Goal: Task Accomplishment & Management: Manage account settings

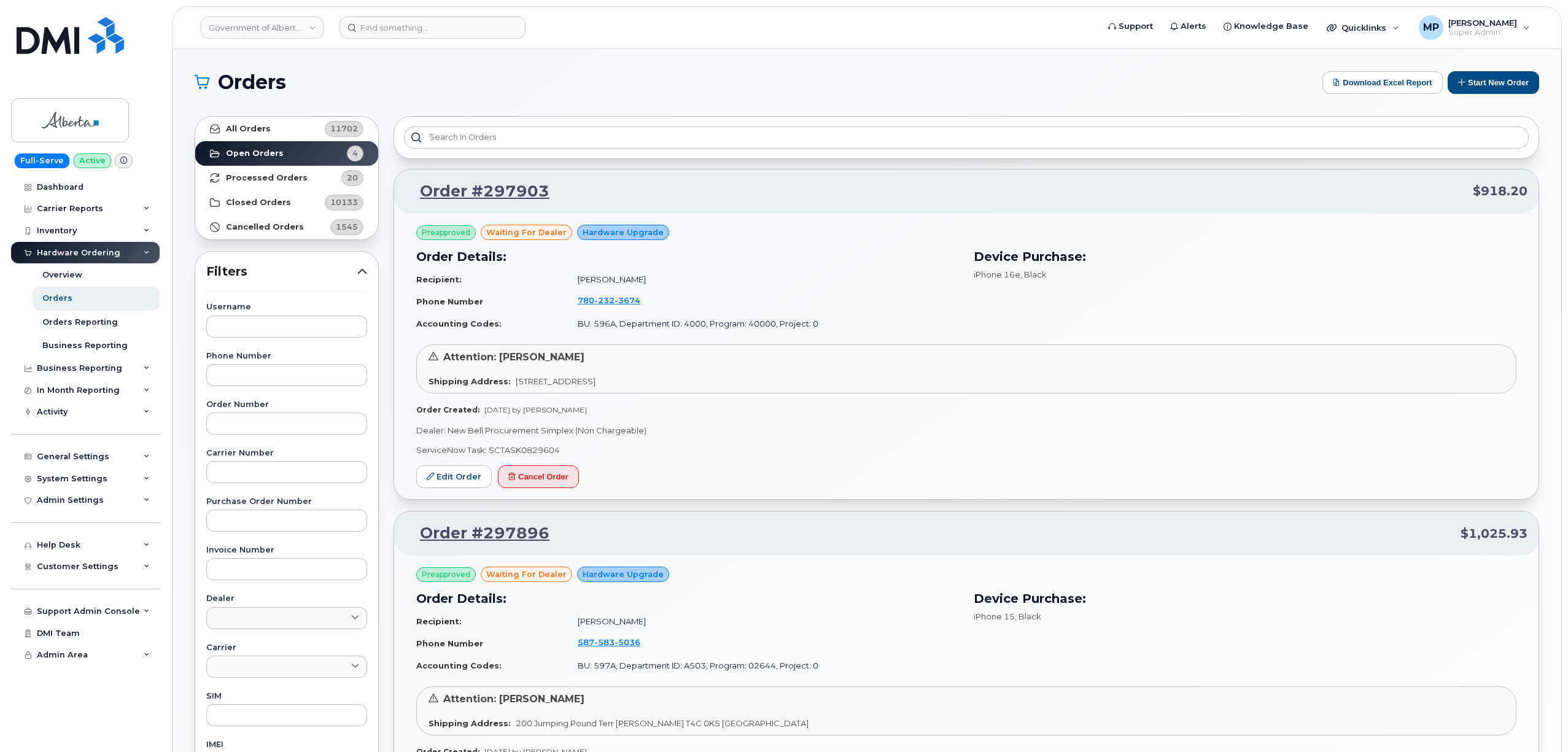
scroll to position [661, 0]
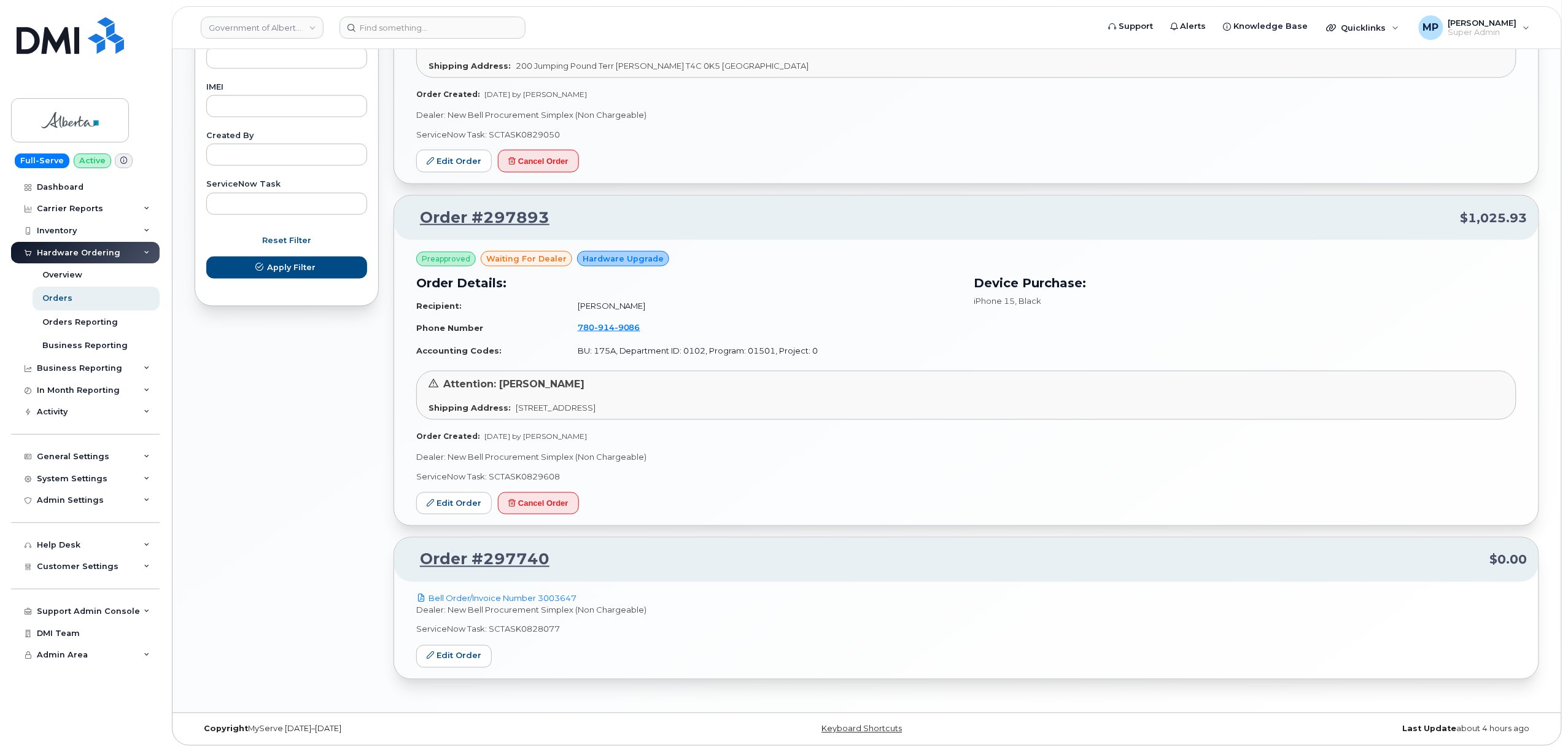
click at [413, 11] on header "Government of Alberta (GOA) Support Alerts Knowledge Base Quicklinks Suspend / …" at bounding box center [866, 28] width 1390 height 43
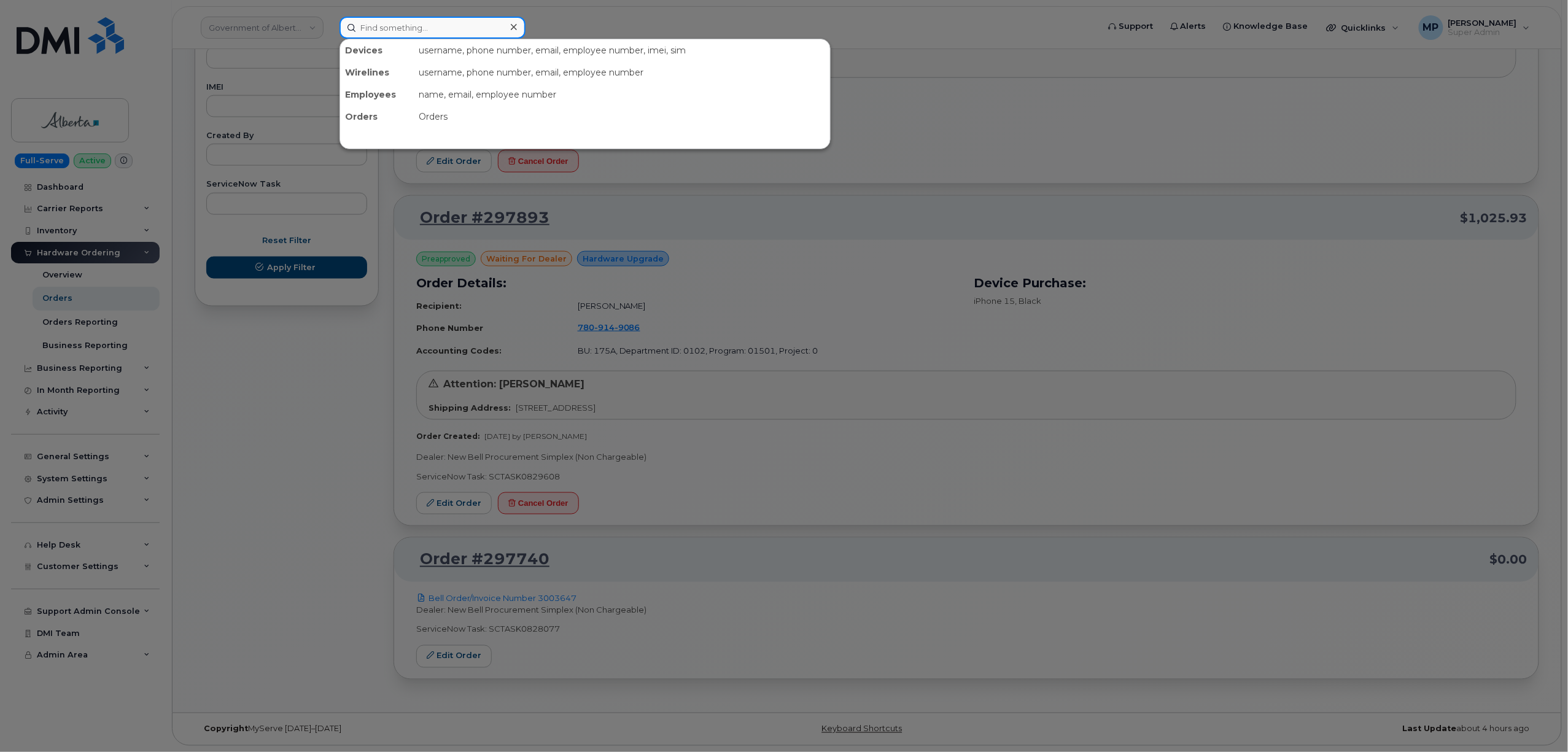
click at [411, 25] on input at bounding box center [432, 28] width 186 height 22
paste input "296222"
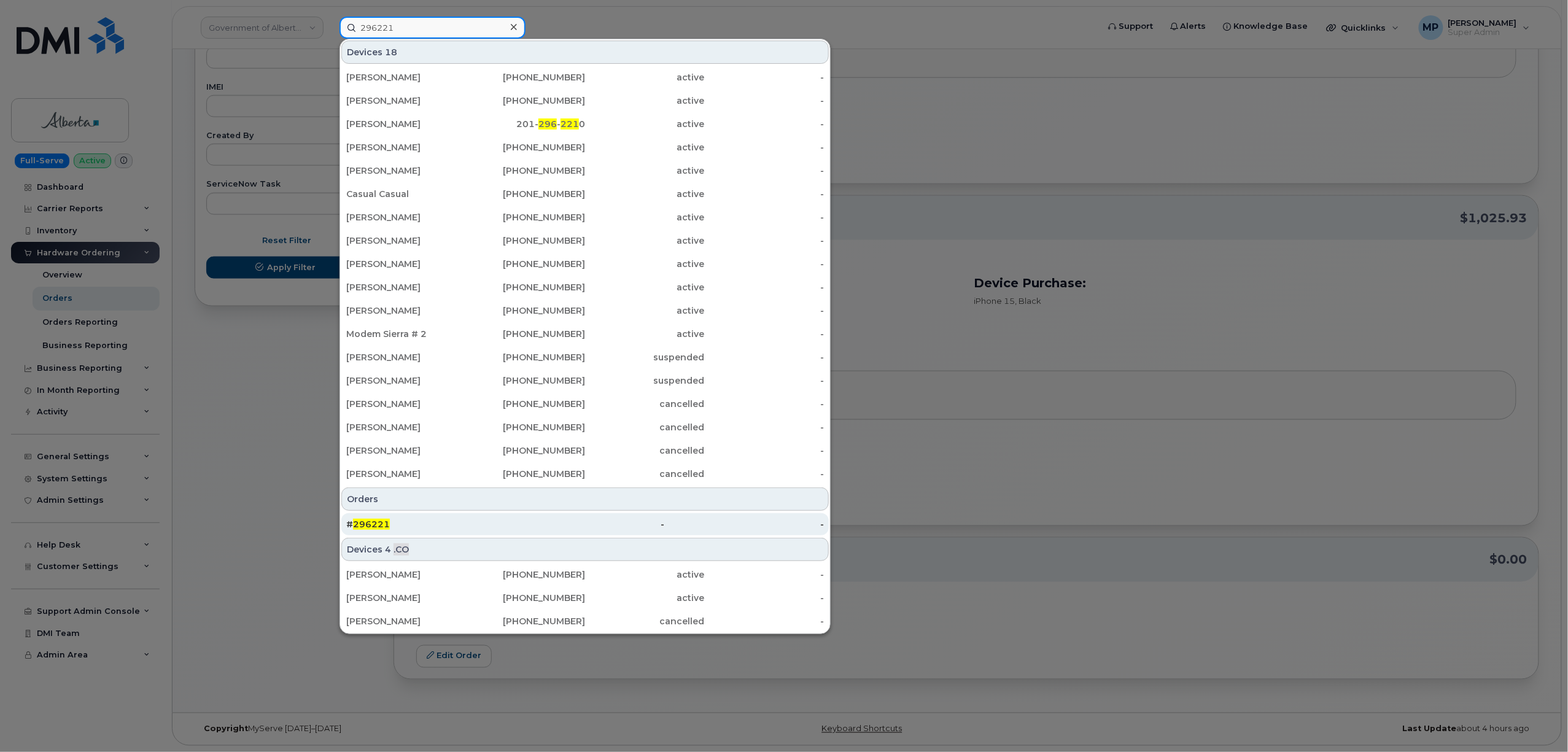
type input "296221"
click at [353, 524] on span "296221" at bounding box center [372, 524] width 37 height 11
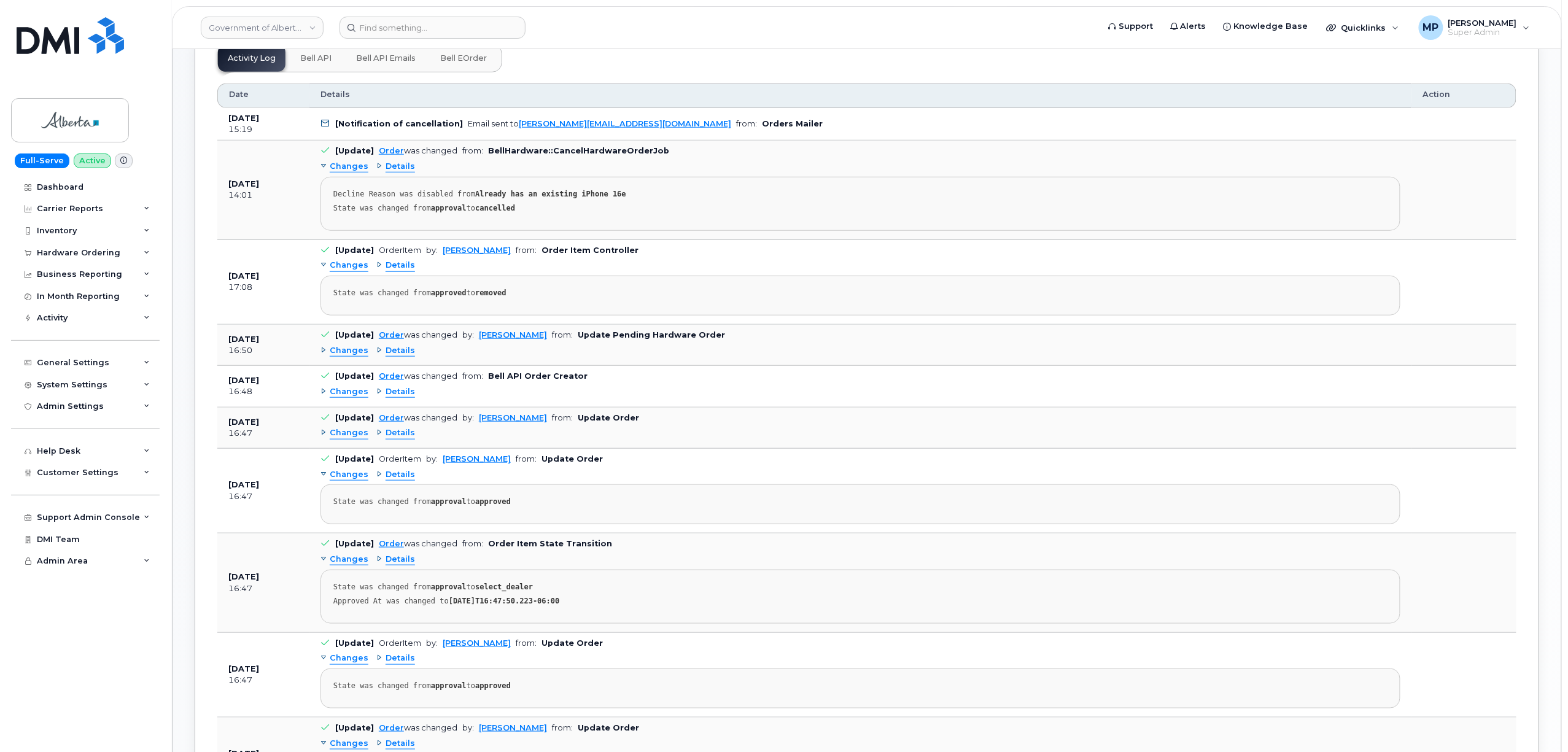
scroll to position [409, 0]
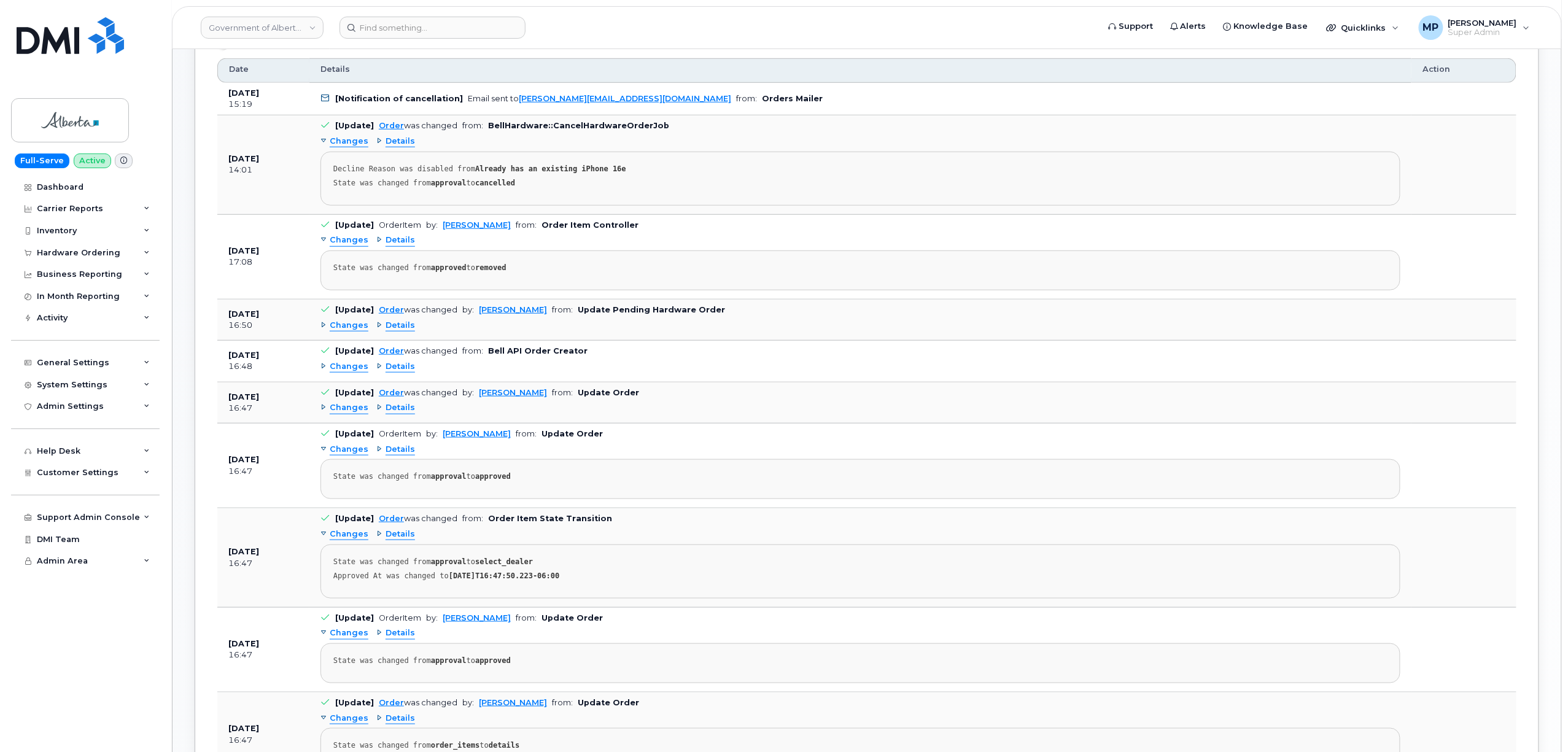
click at [346, 330] on span "Changes" at bounding box center [349, 326] width 39 height 12
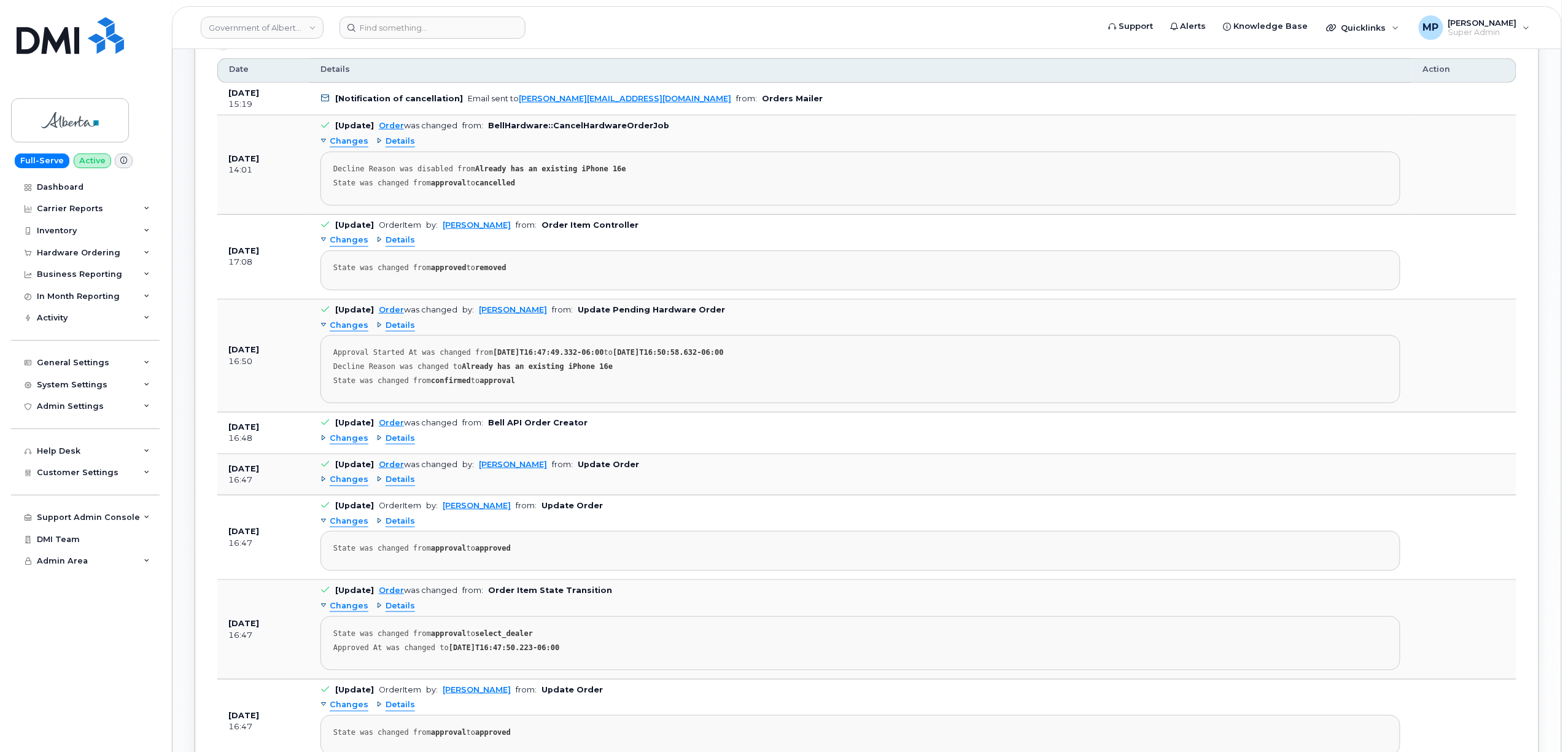
click at [353, 442] on span "Changes" at bounding box center [349, 438] width 39 height 12
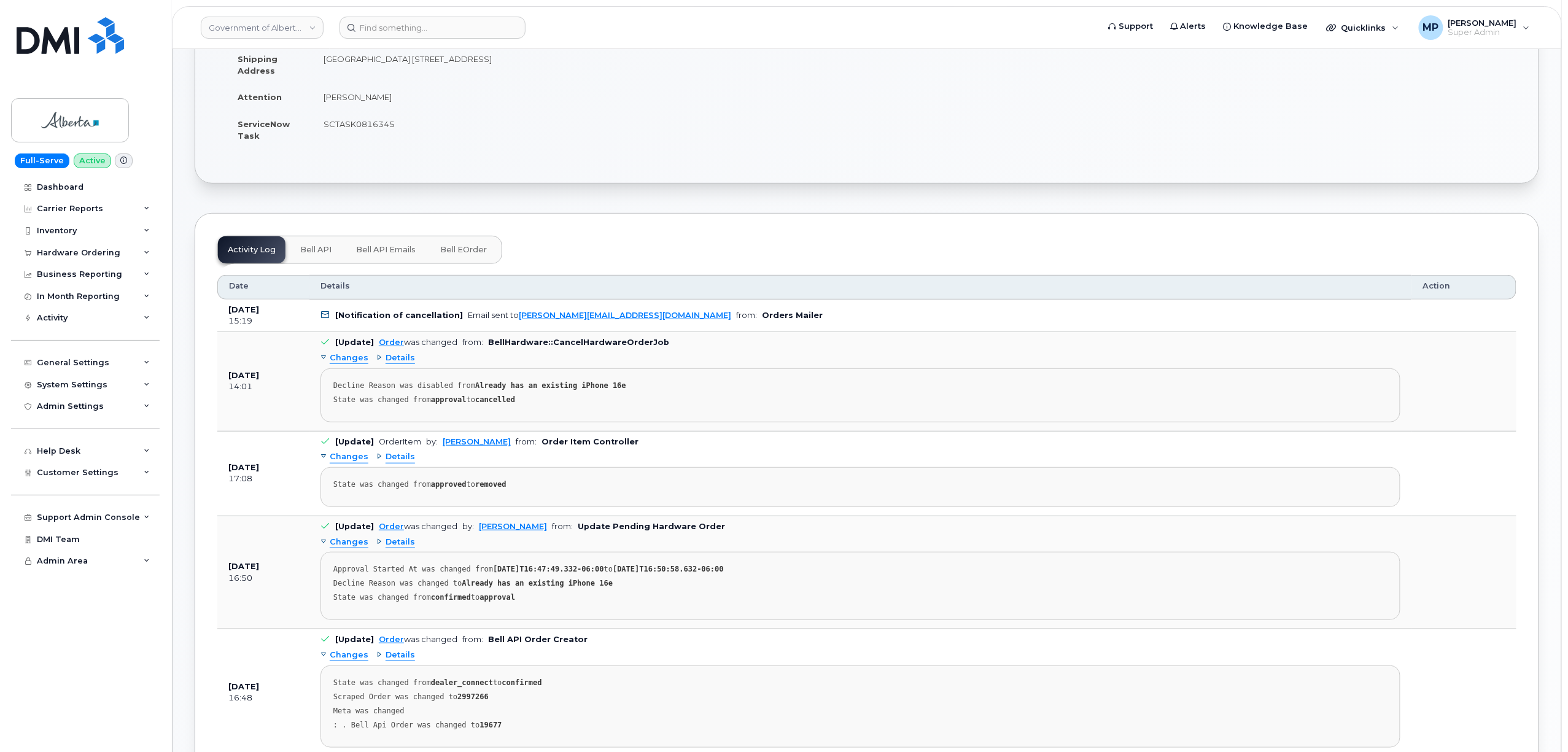
scroll to position [81, 0]
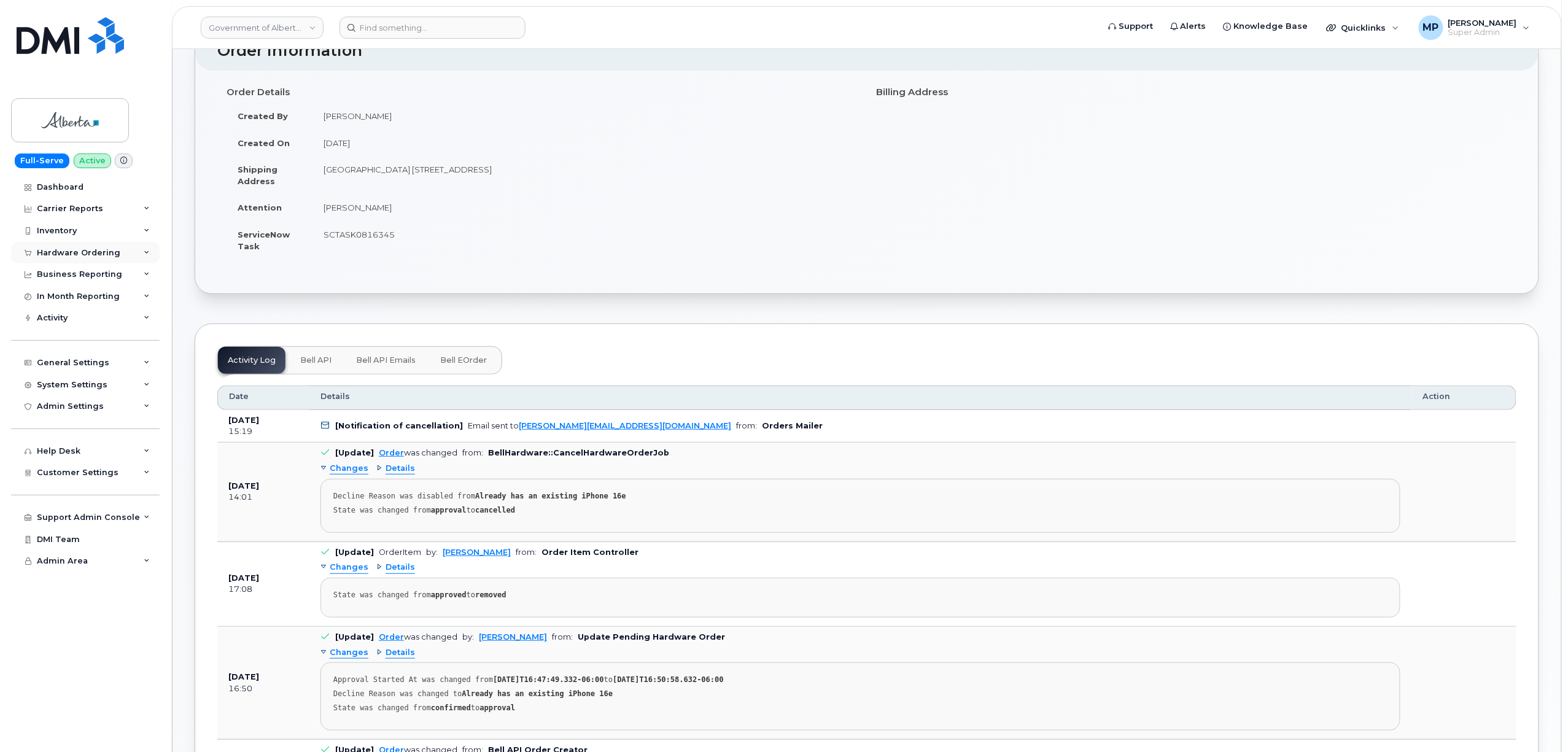
click at [67, 250] on div "Hardware Ordering" at bounding box center [79, 253] width 83 height 10
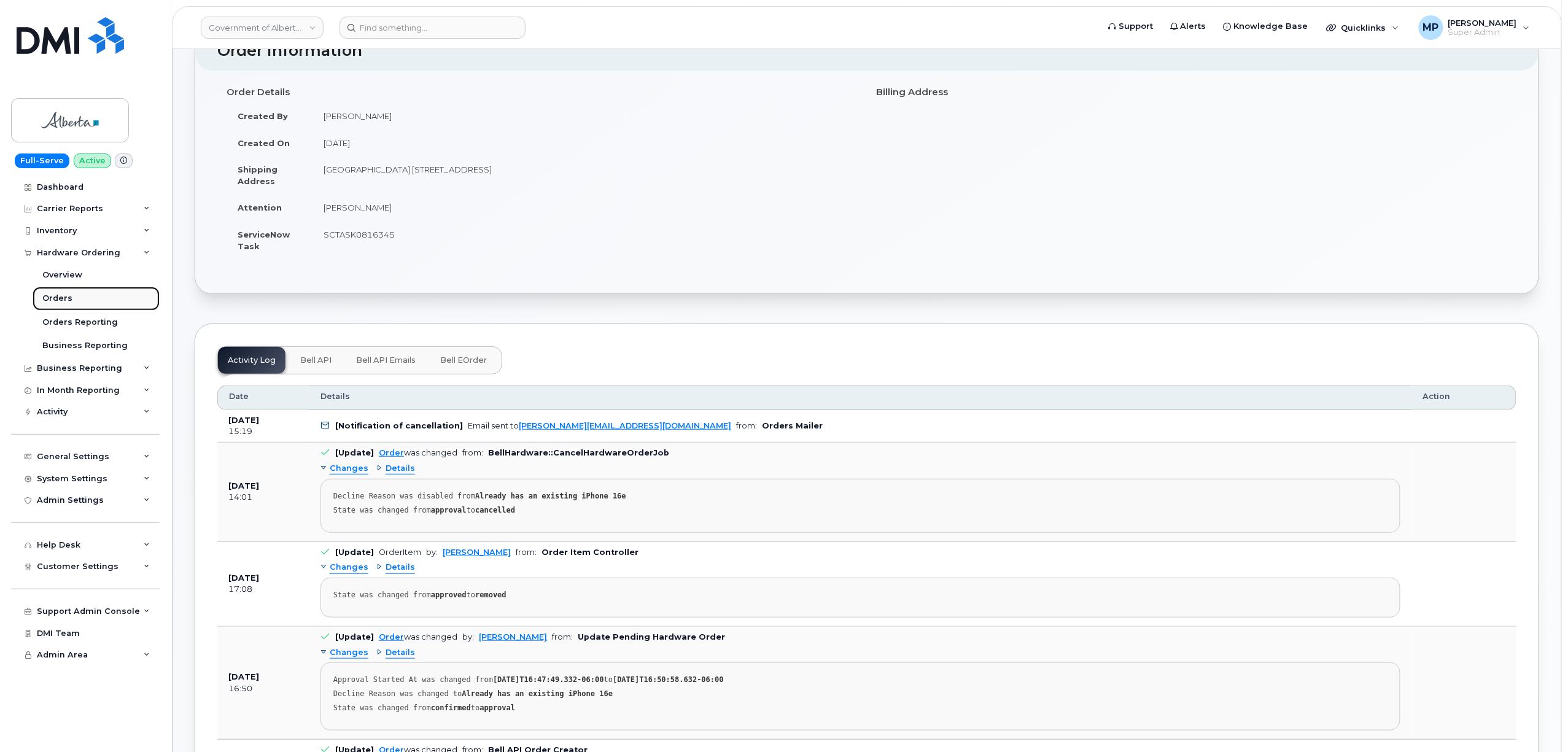
click at [57, 298] on div "Orders" at bounding box center [57, 299] width 31 height 11
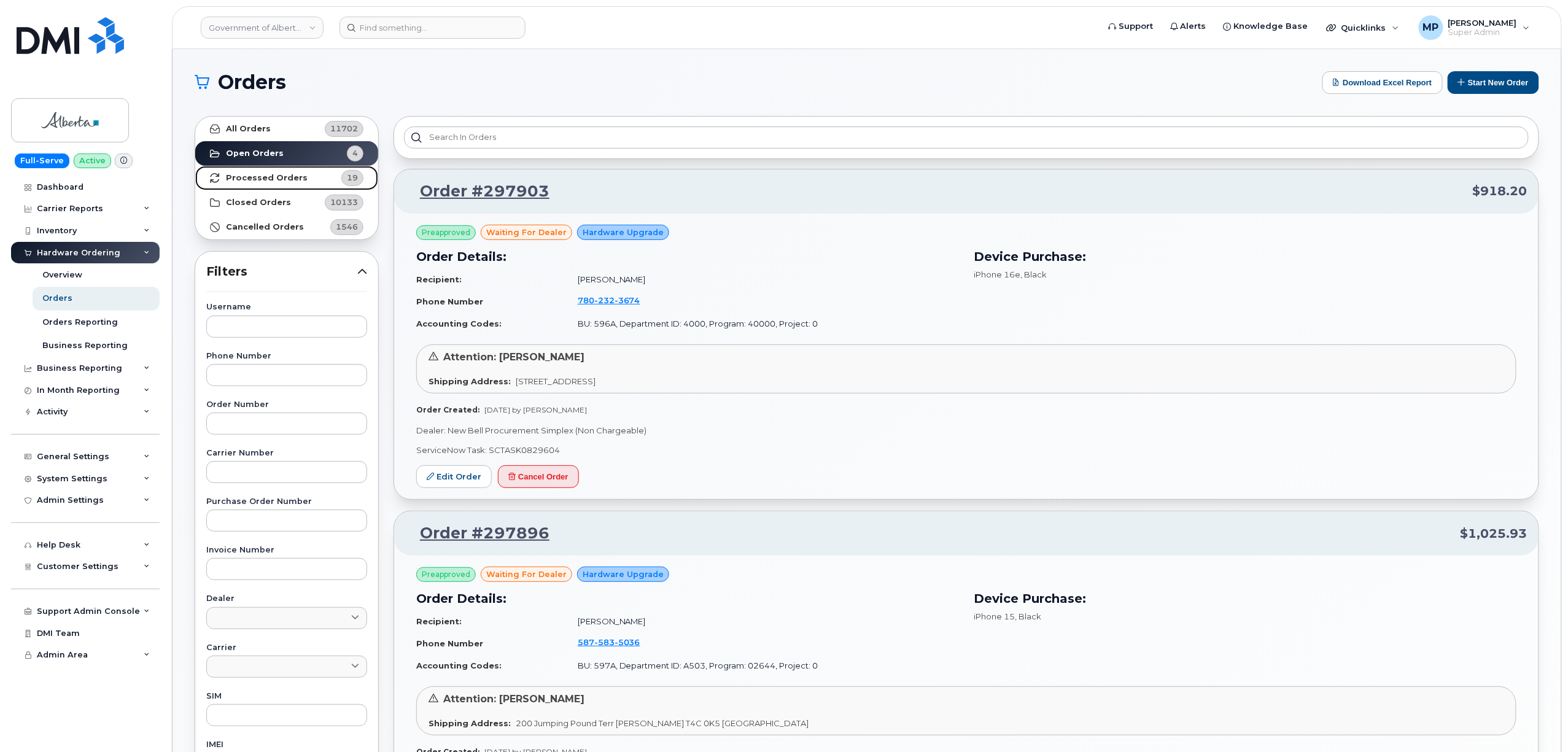
click at [271, 175] on strong "Processed Orders" at bounding box center [266, 178] width 81 height 10
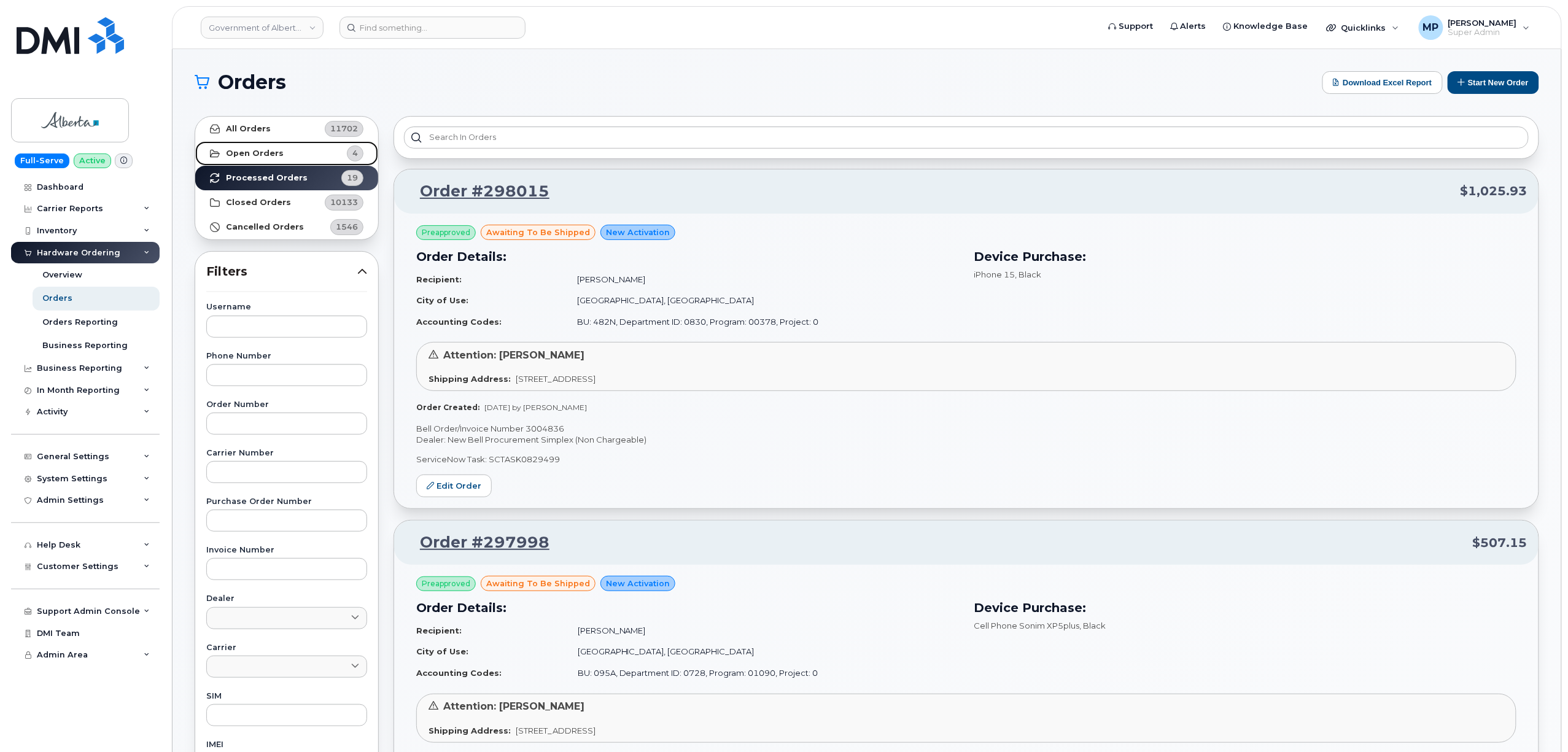
click at [258, 153] on strong "Open Orders" at bounding box center [254, 154] width 57 height 10
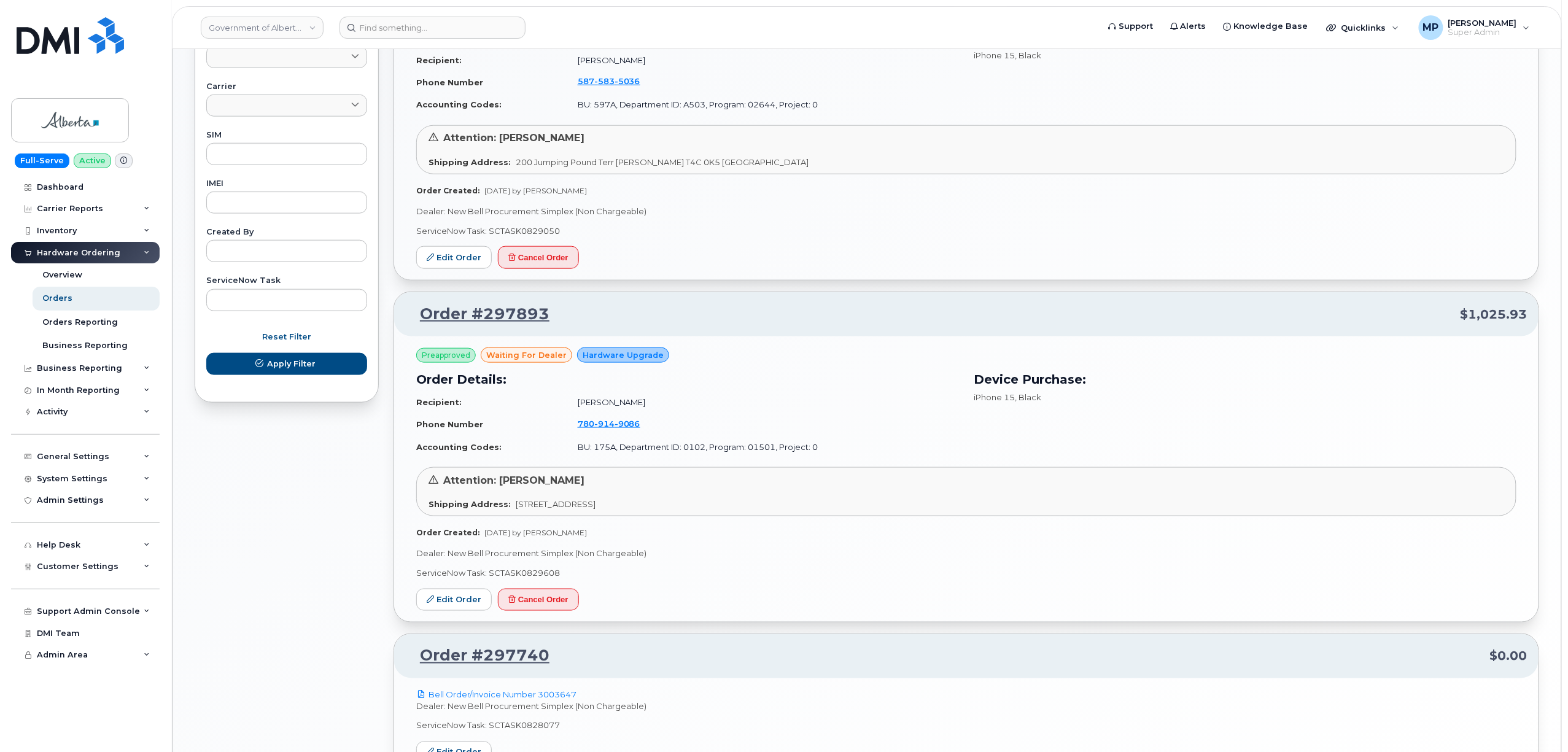
scroll to position [661, 0]
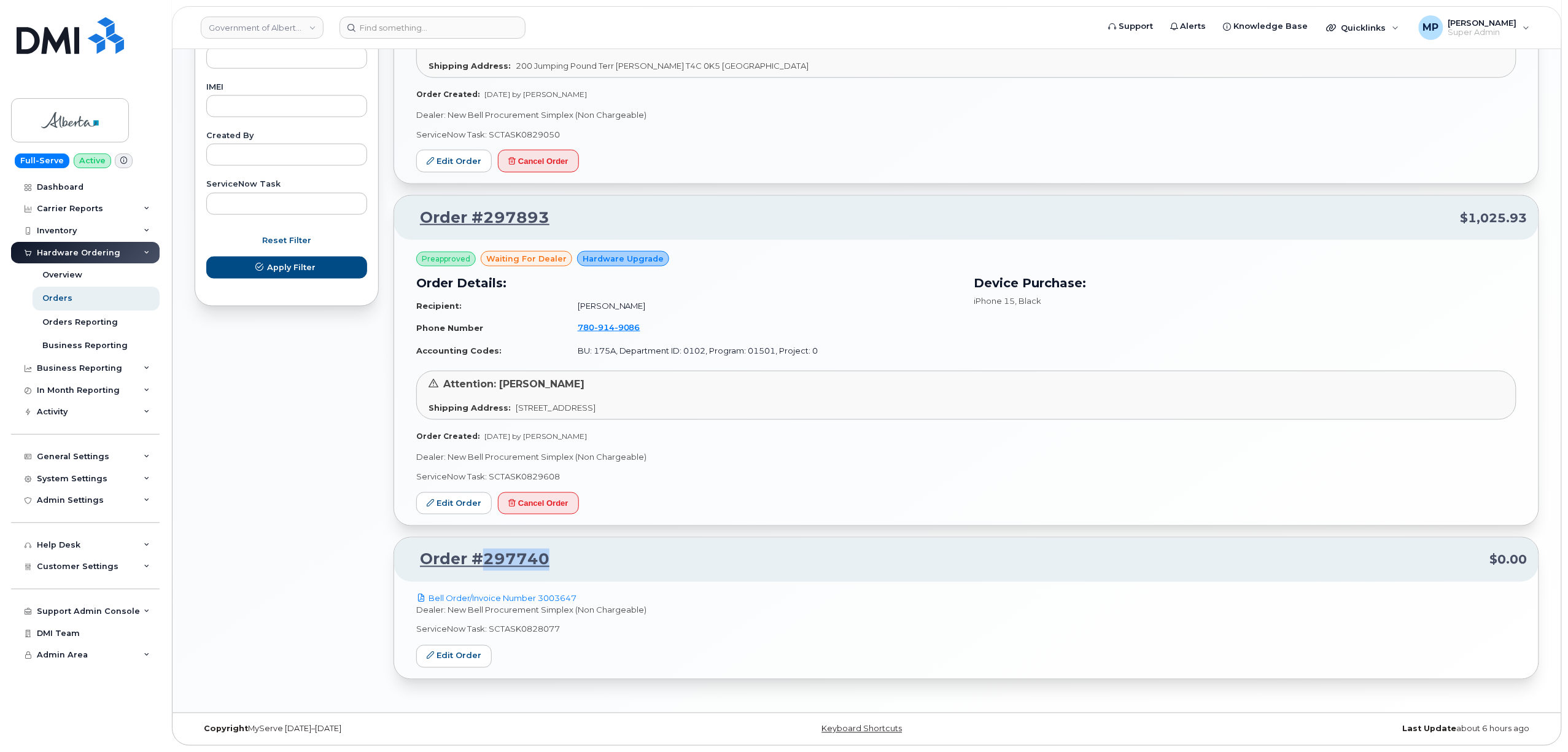
drag, startPoint x: 557, startPoint y: 563, endPoint x: 484, endPoint y: 565, distance: 73.0
click at [484, 565] on p "Order #297740 $0.00" at bounding box center [966, 561] width 1122 height 22
copy link "297740"
click at [443, 659] on link "Edit Order" at bounding box center [454, 657] width 76 height 23
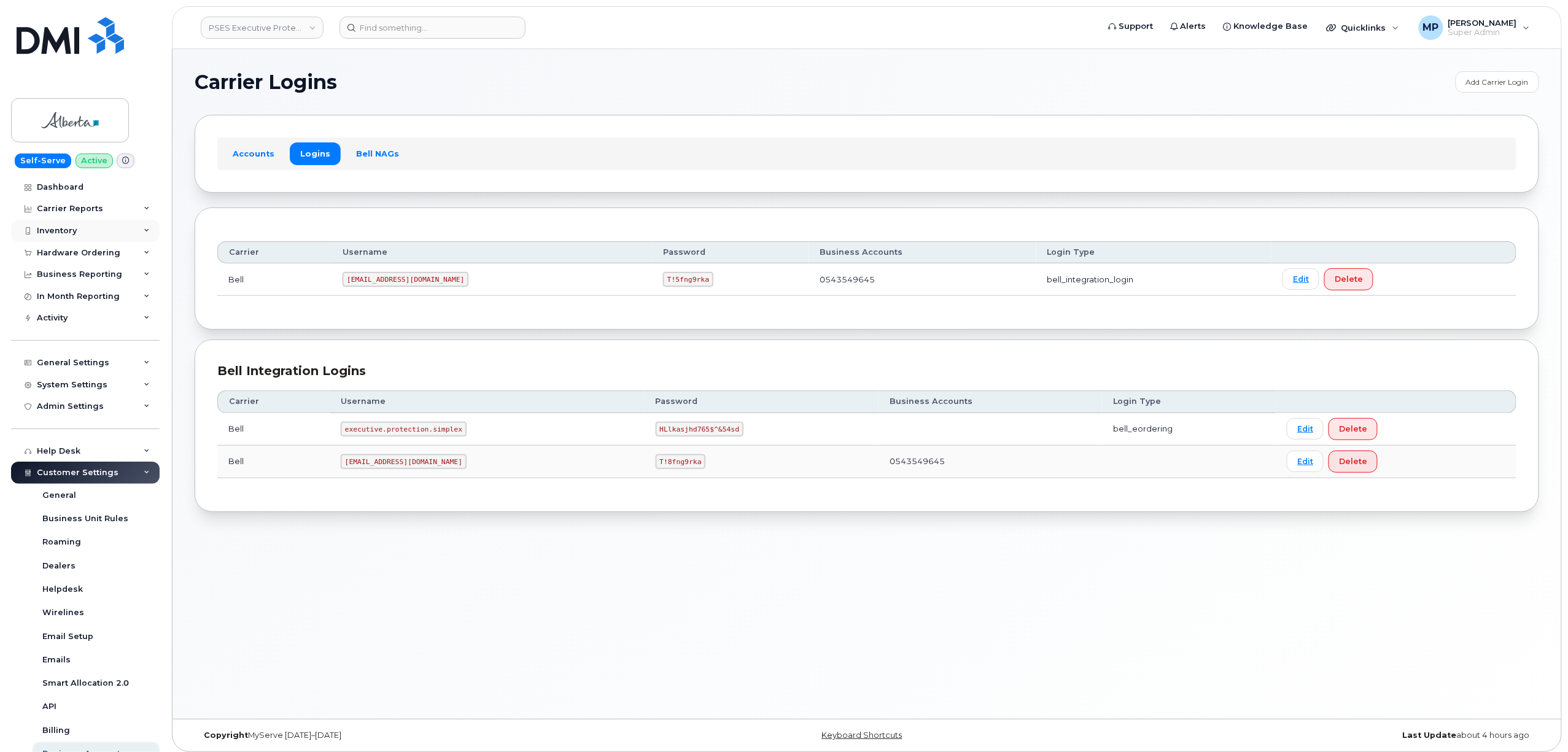
click at [60, 229] on div "Inventory" at bounding box center [56, 230] width 40 height 10
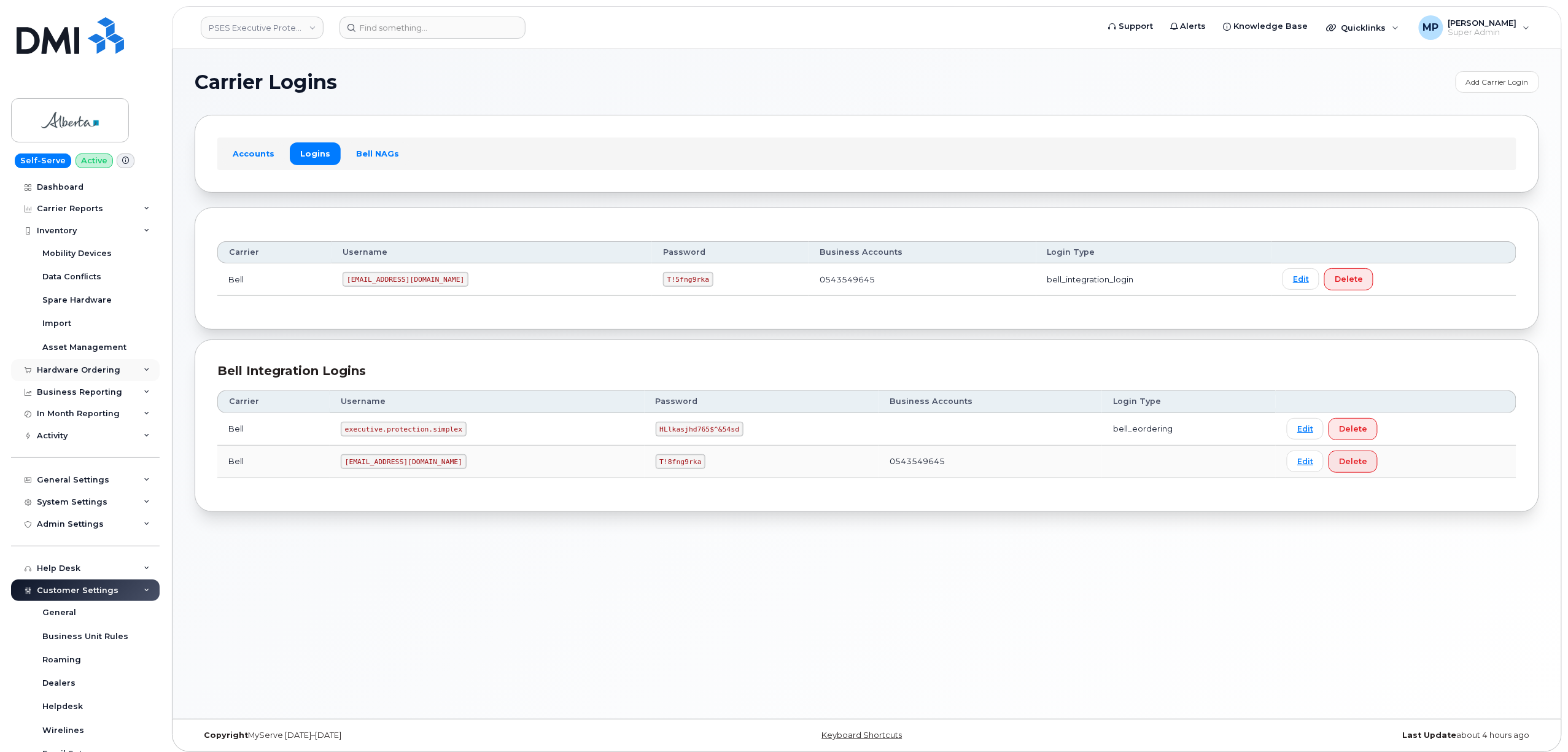
click at [72, 368] on div "Hardware Ordering" at bounding box center [79, 370] width 83 height 10
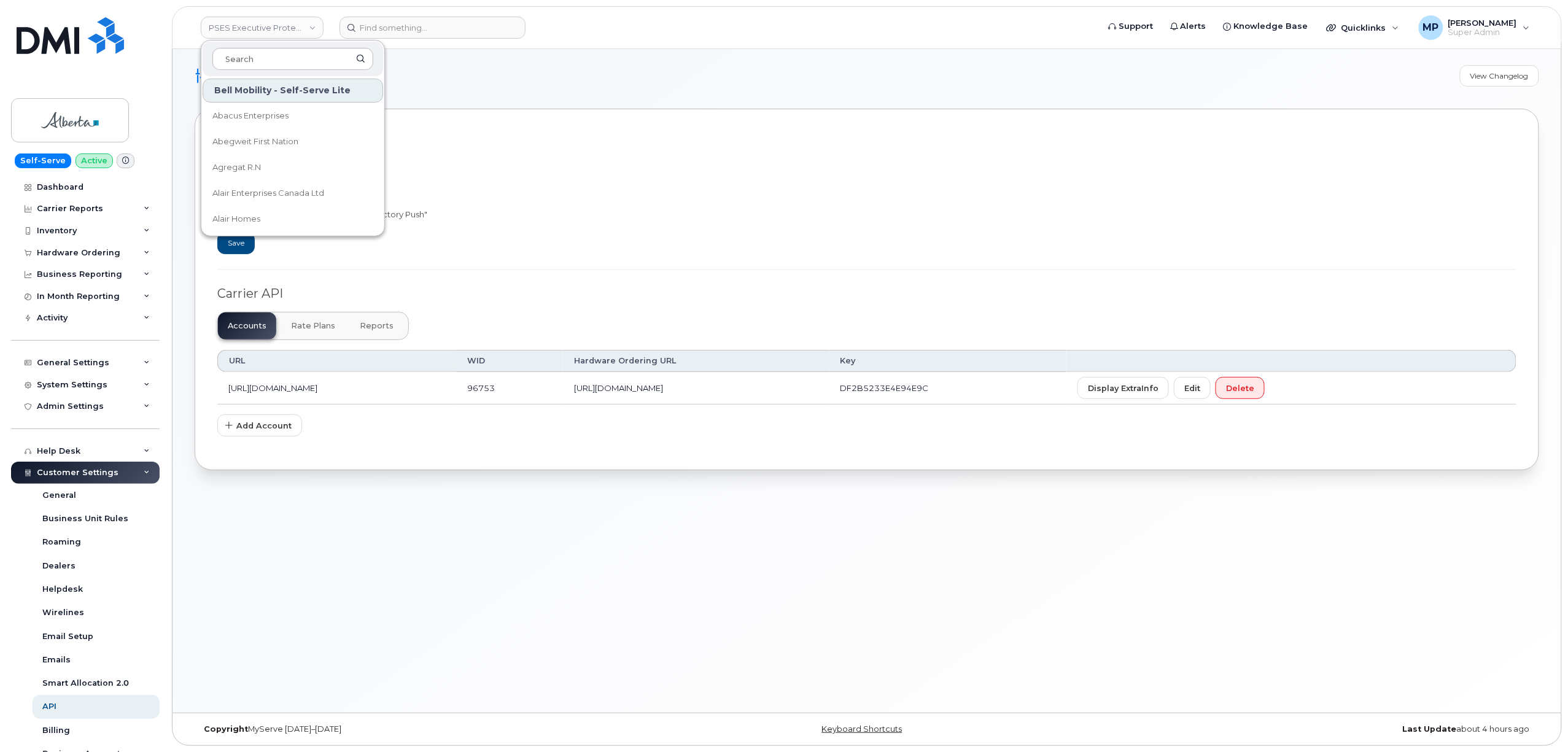
scroll to position [194, 0]
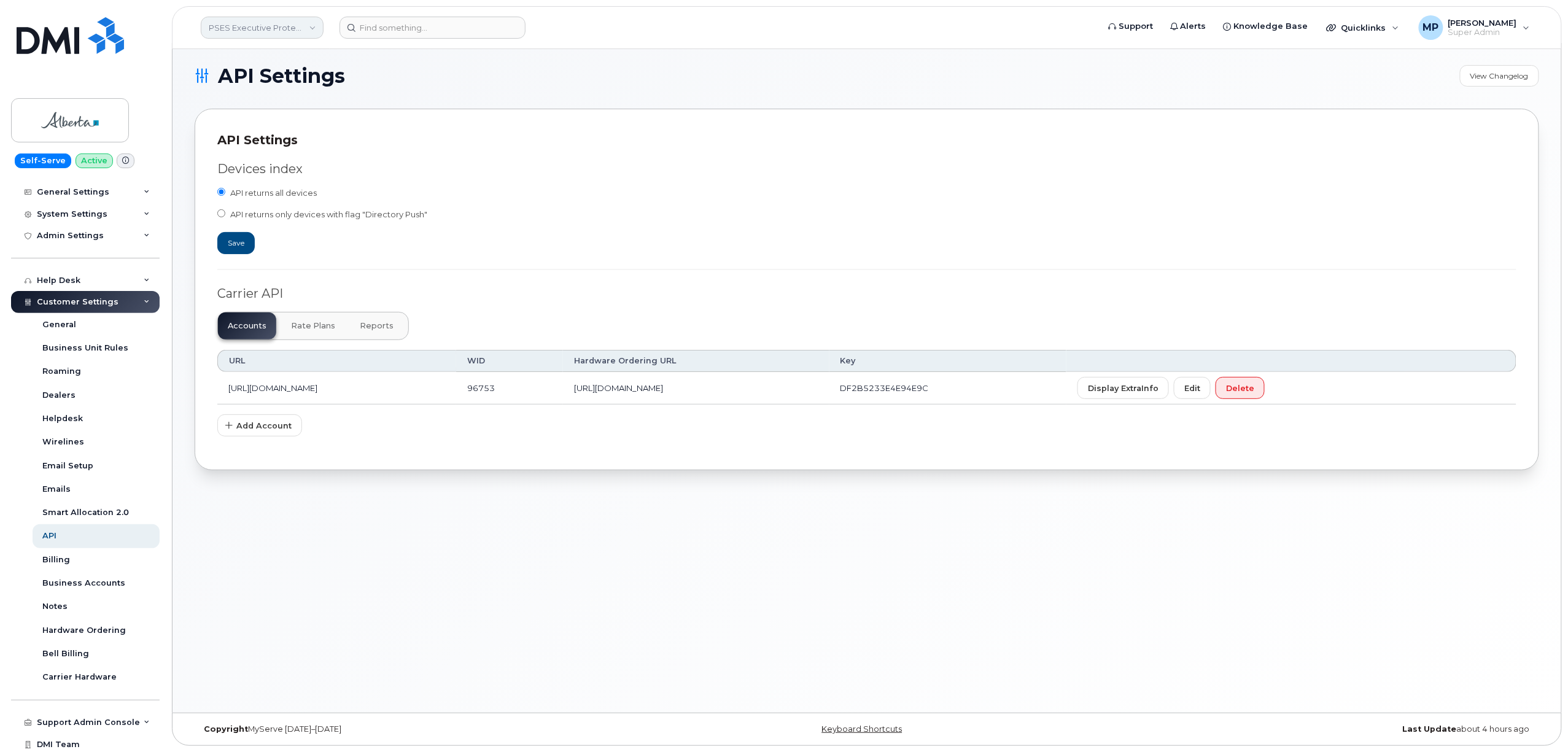
click at [251, 30] on link "PSES Executive Protection - [GEOGRAPHIC_DATA]" at bounding box center [262, 28] width 123 height 22
type input "rmc"
click at [276, 126] on link "The RMC group of Companies" at bounding box center [292, 116] width 180 height 25
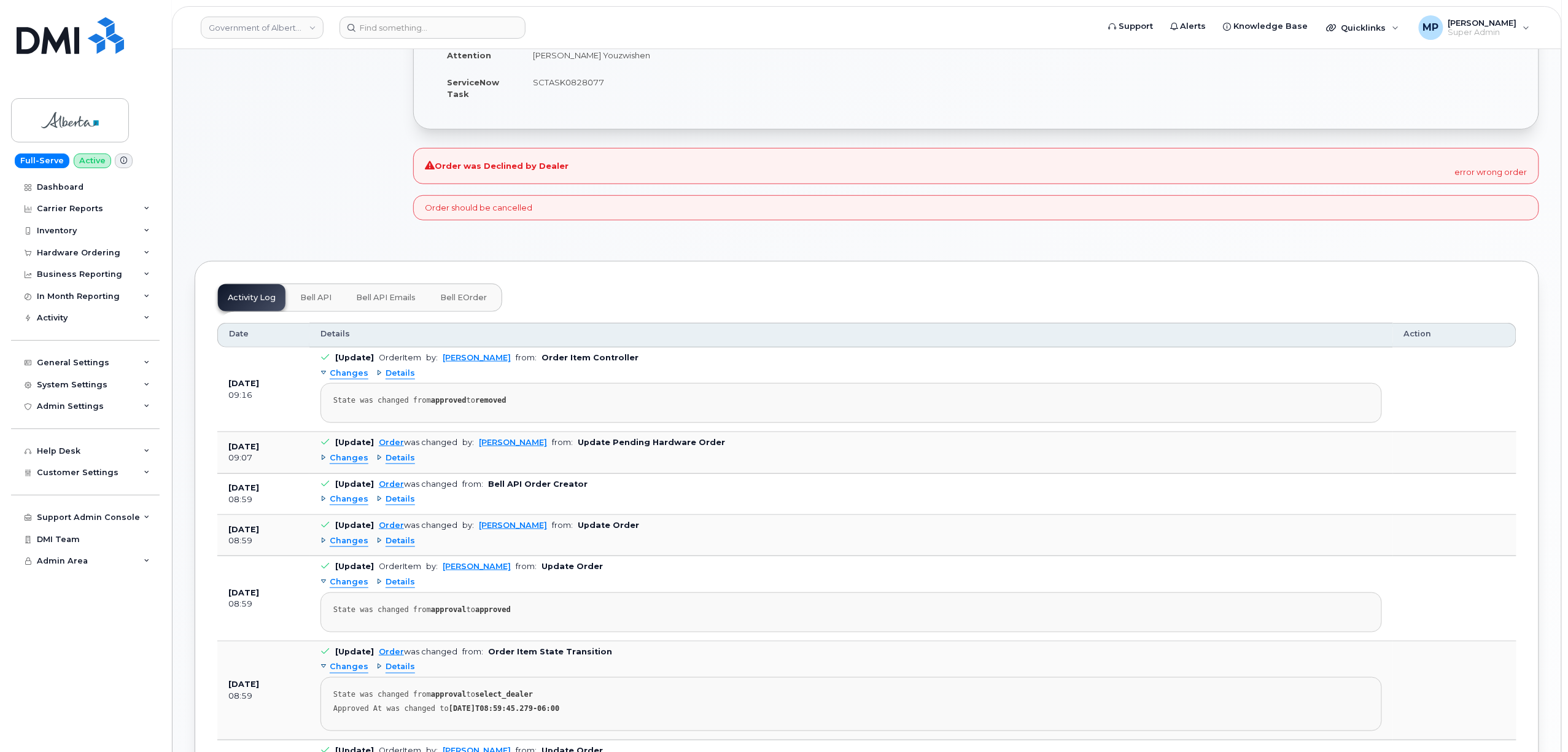
scroll to position [409, 0]
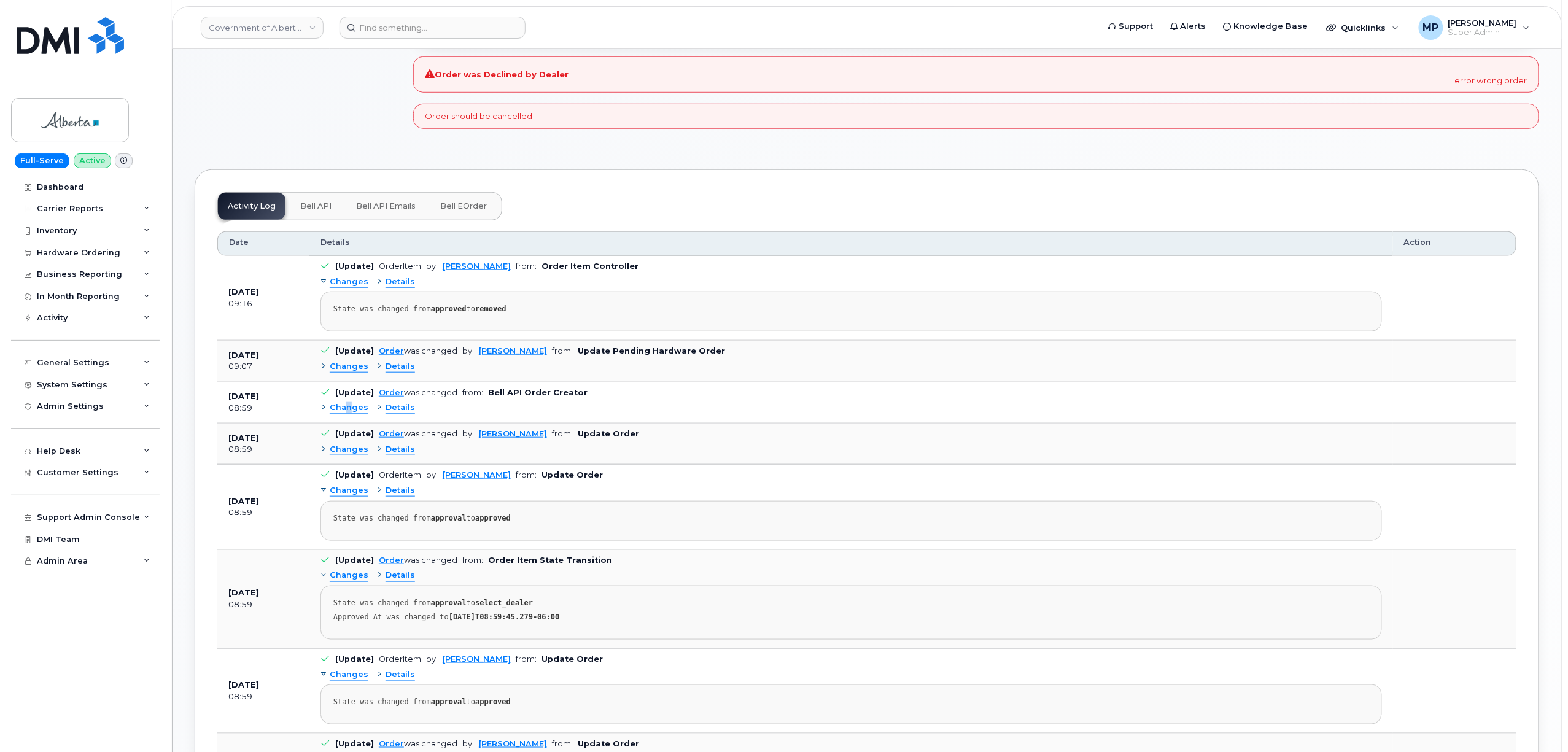
click at [347, 413] on span "Changes" at bounding box center [349, 408] width 39 height 12
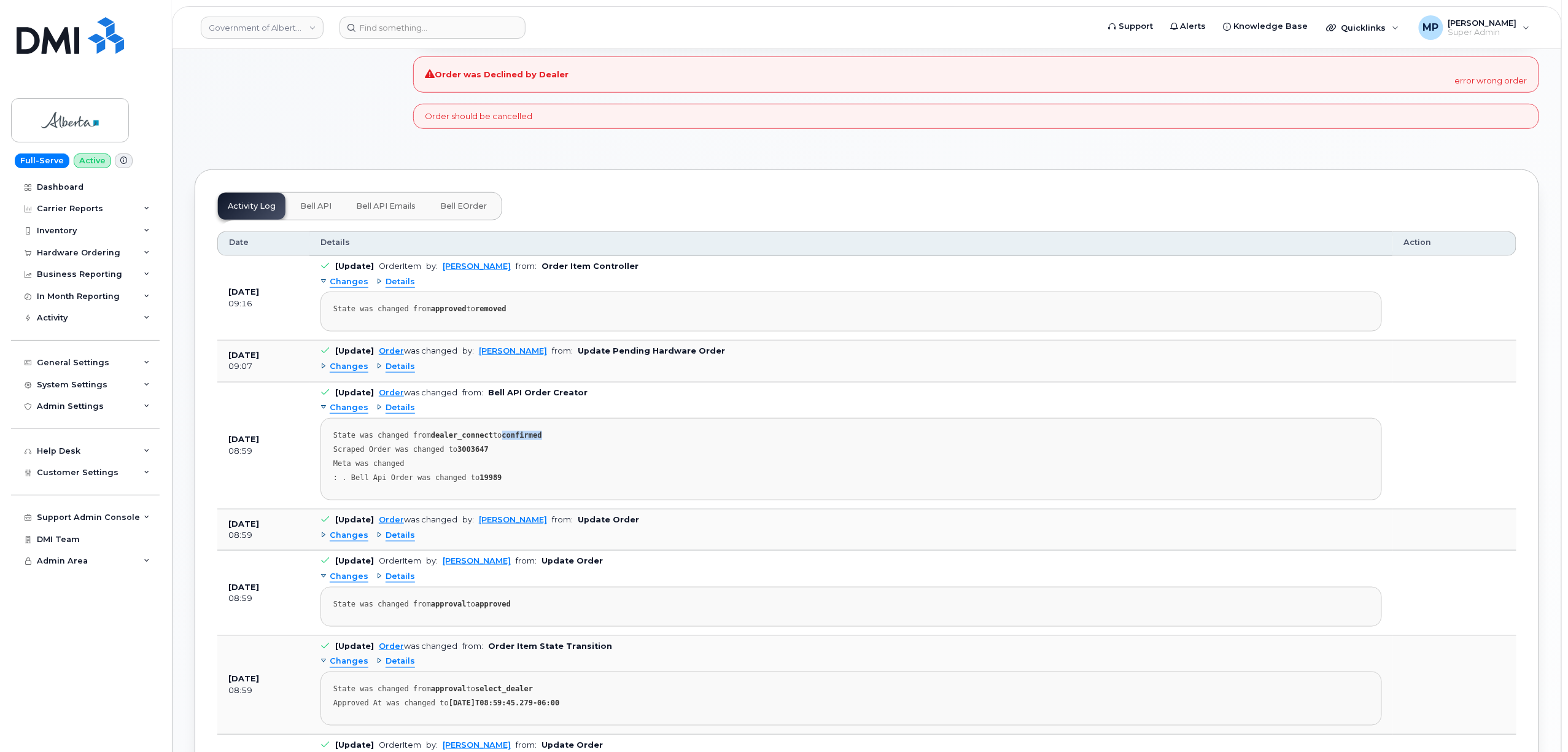
drag, startPoint x: 498, startPoint y: 441, endPoint x: 549, endPoint y: 438, distance: 51.1
click at [549, 438] on div "State was changed from dealer_connect to confirmed" at bounding box center [851, 436] width 1035 height 9
click at [162, 586] on div "Dashboard Carrier Reports Monthly Billing Data Daily Data Pooling Data Behavior…" at bounding box center [87, 464] width 152 height 576
click at [342, 370] on span "Changes" at bounding box center [349, 366] width 39 height 12
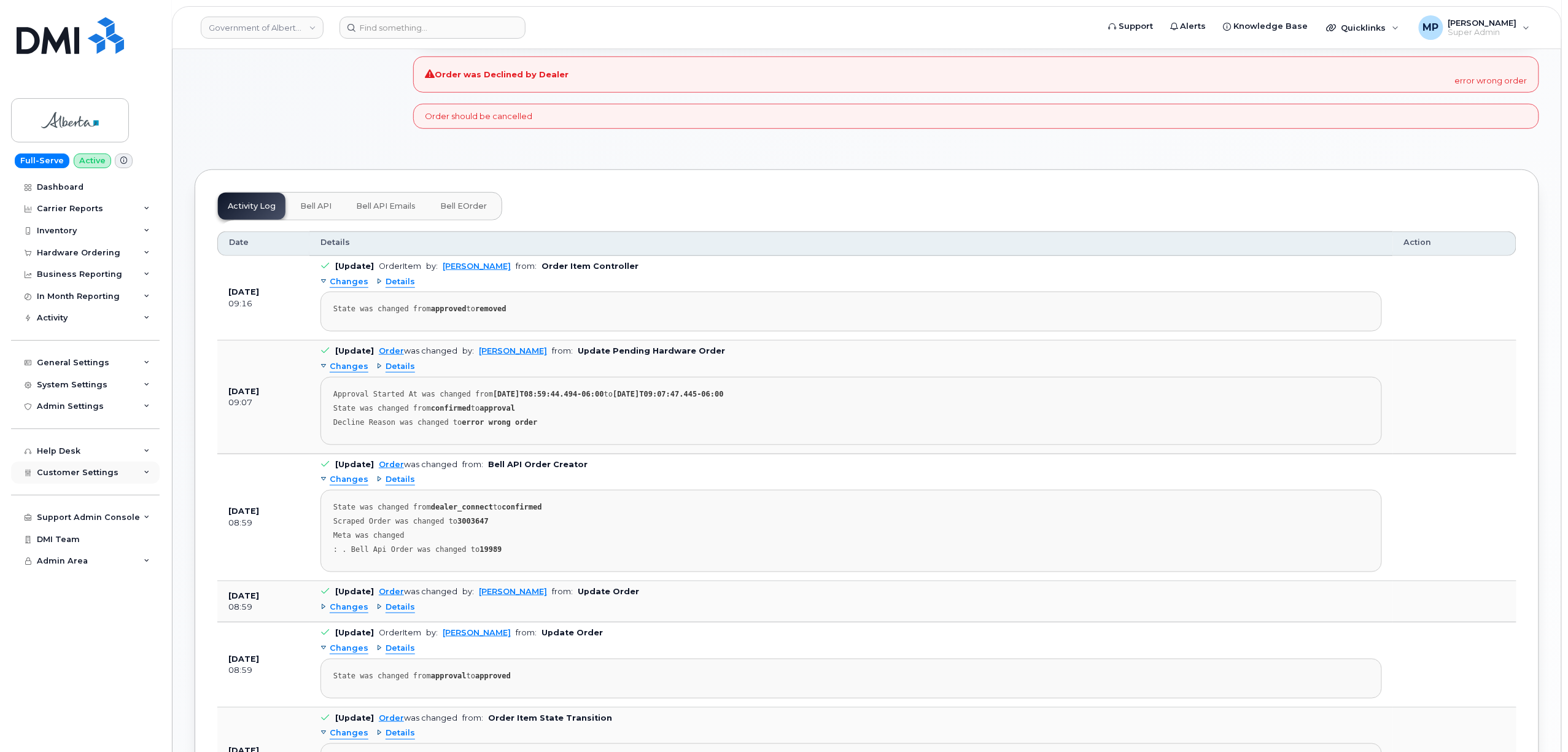
click at [56, 473] on span "Customer Settings" at bounding box center [78, 473] width 81 height 9
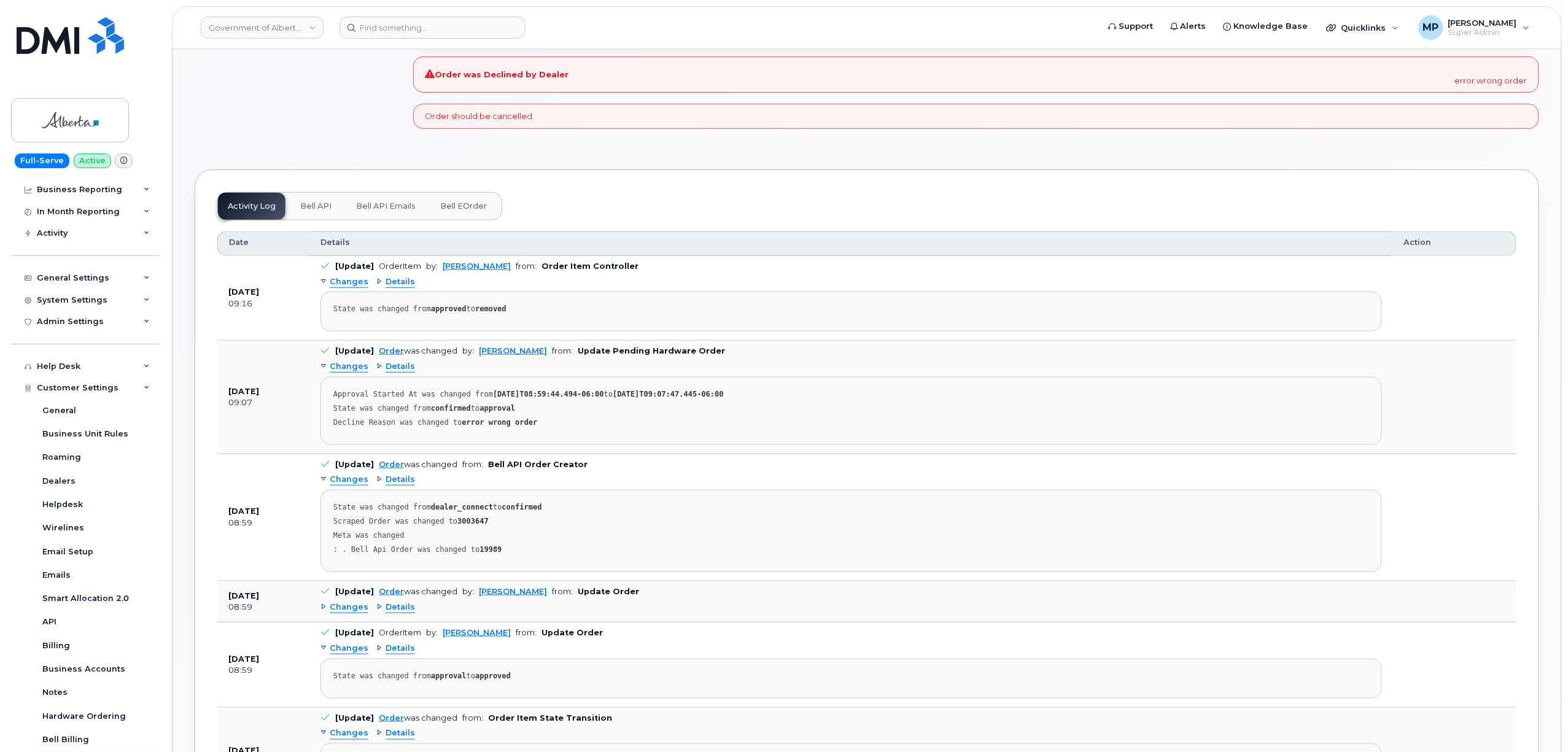
scroll to position [164, 0]
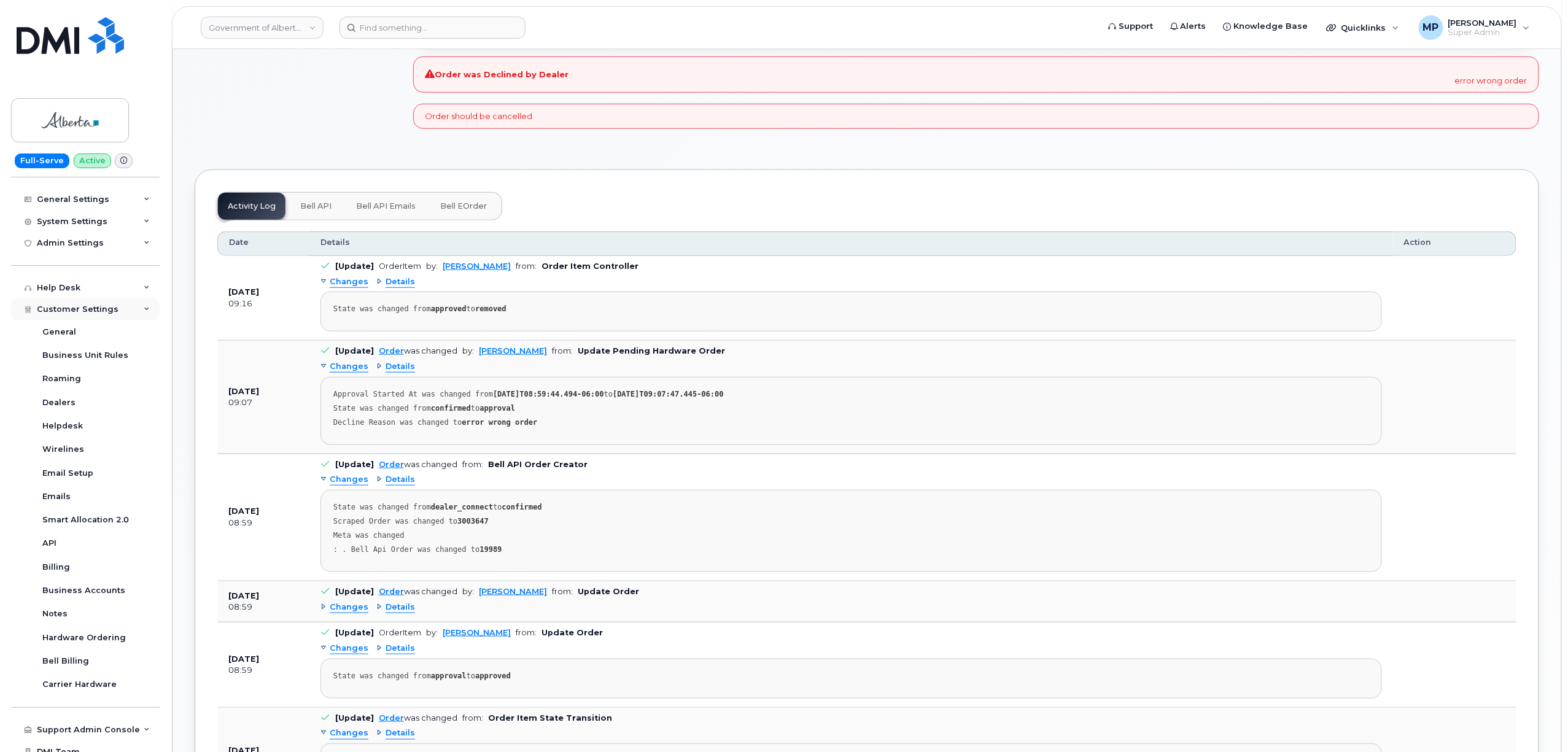
click at [62, 313] on span "Customer Settings" at bounding box center [78, 309] width 81 height 9
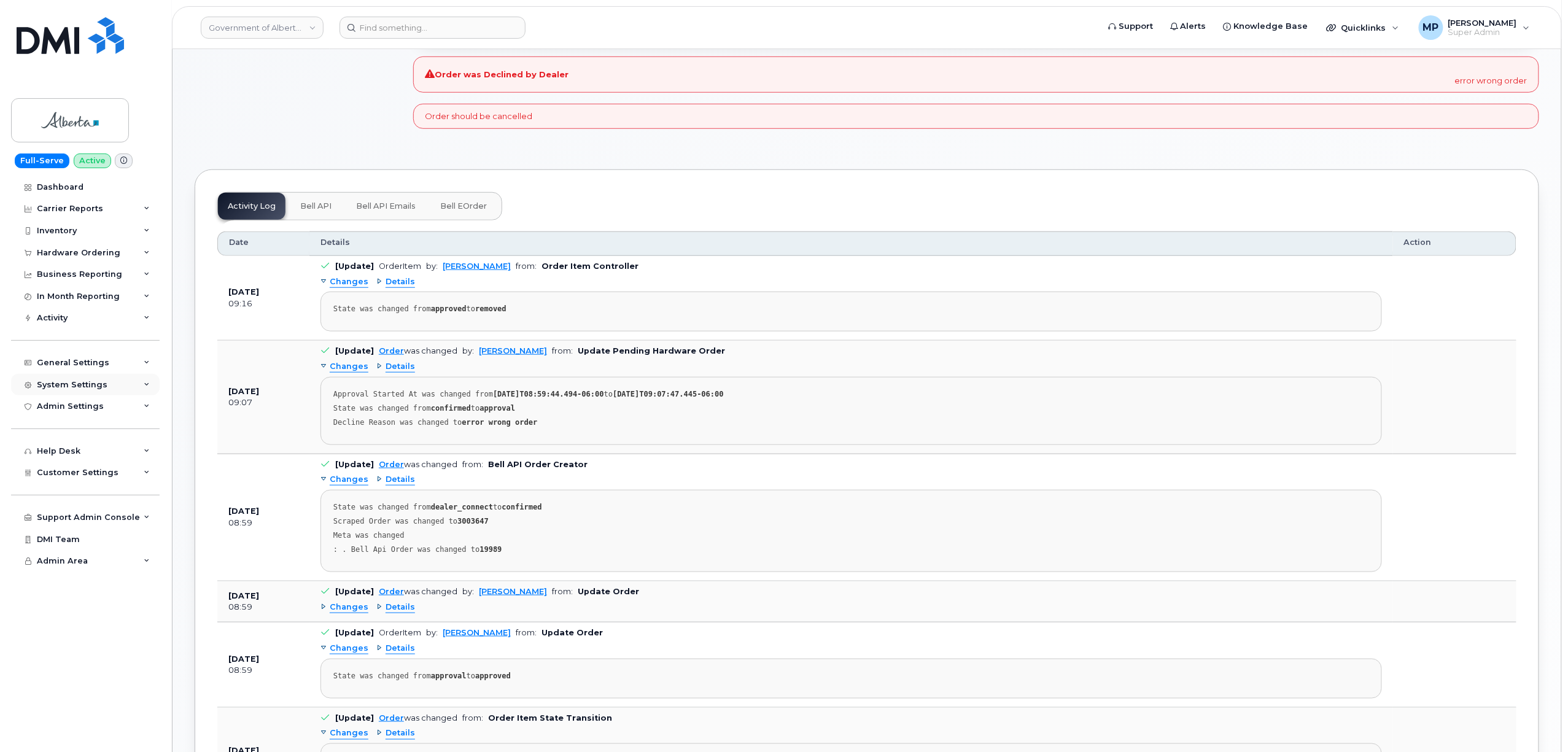
click at [77, 378] on div "System Settings" at bounding box center [85, 385] width 149 height 22
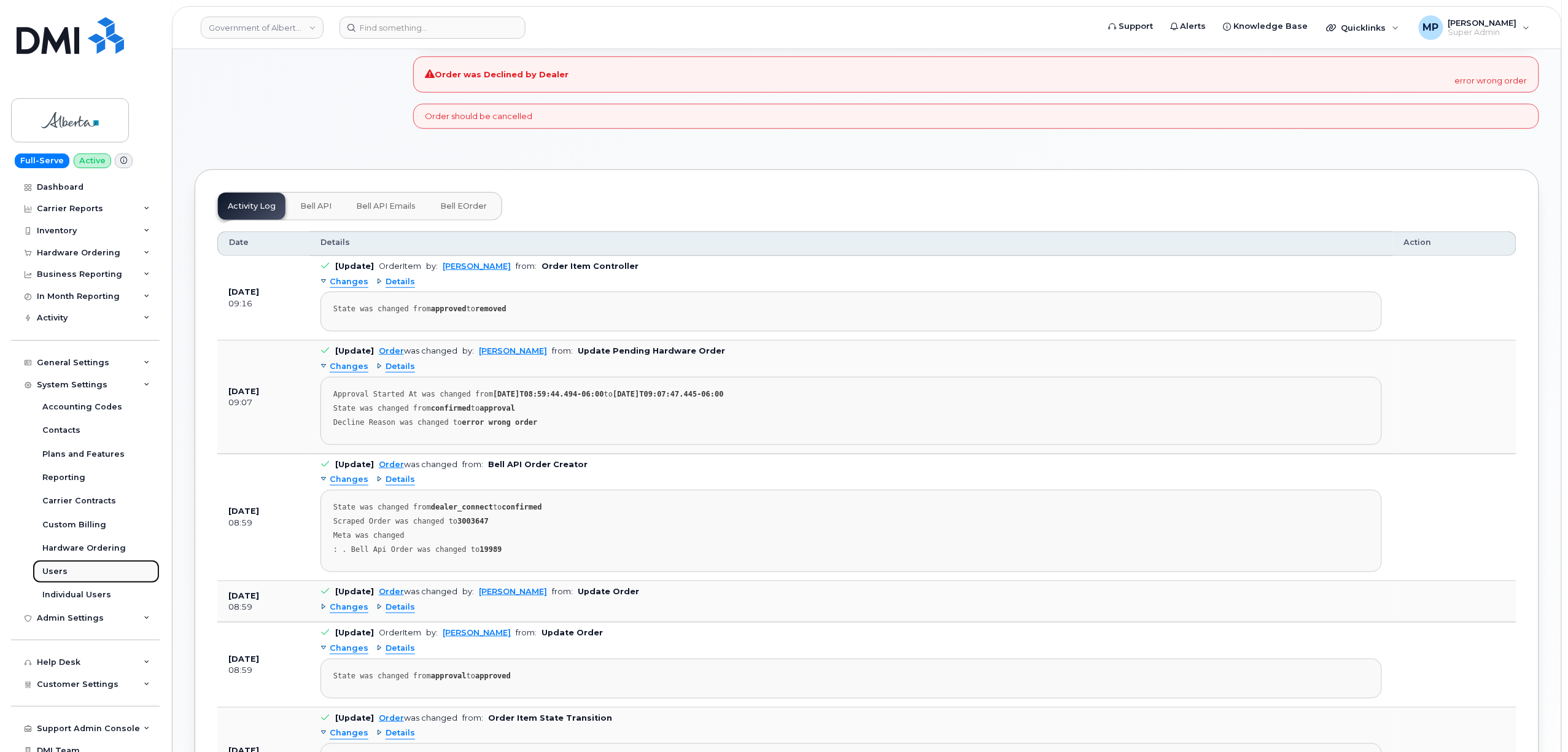
click at [59, 573] on div "Users" at bounding box center [55, 572] width 25 height 11
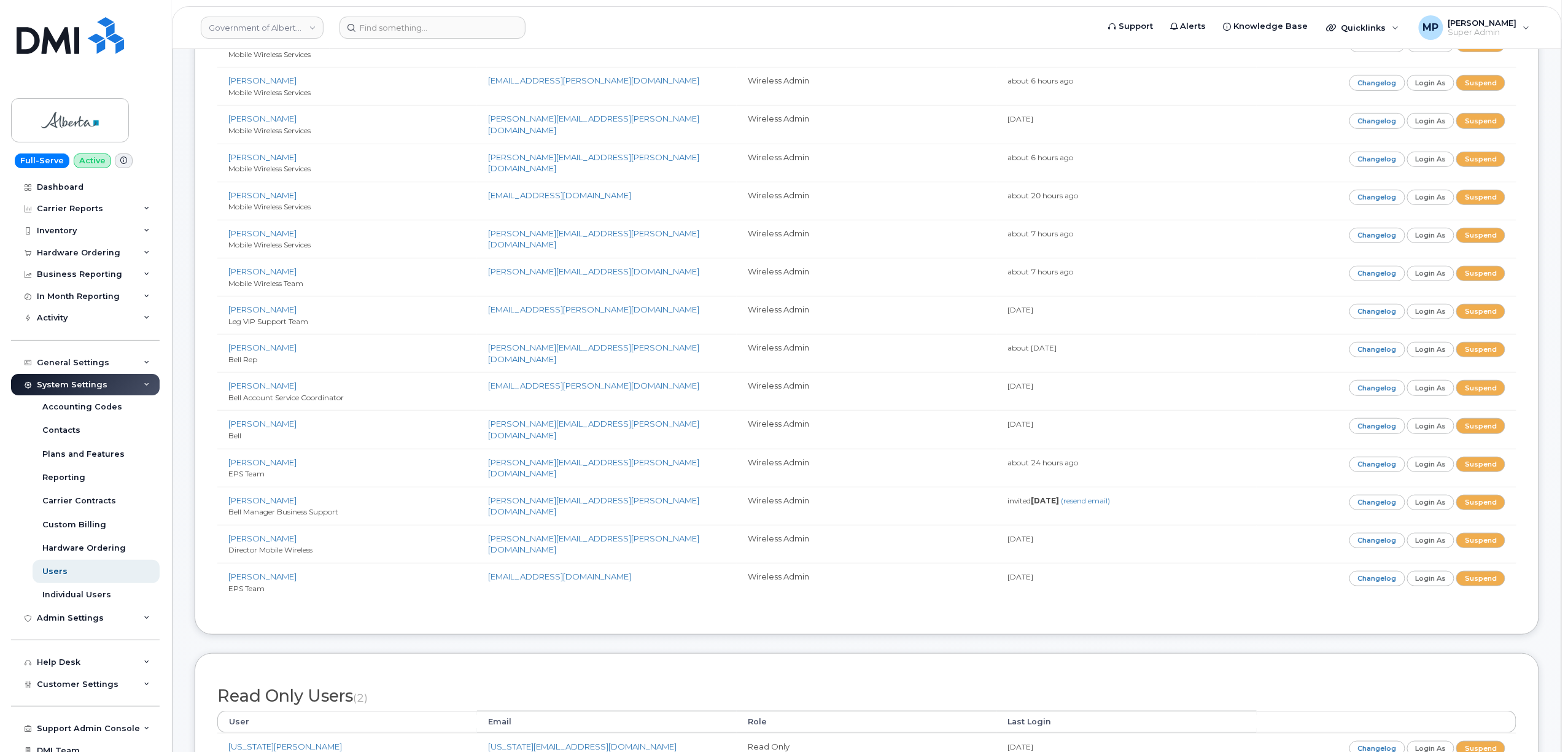
scroll to position [164, 0]
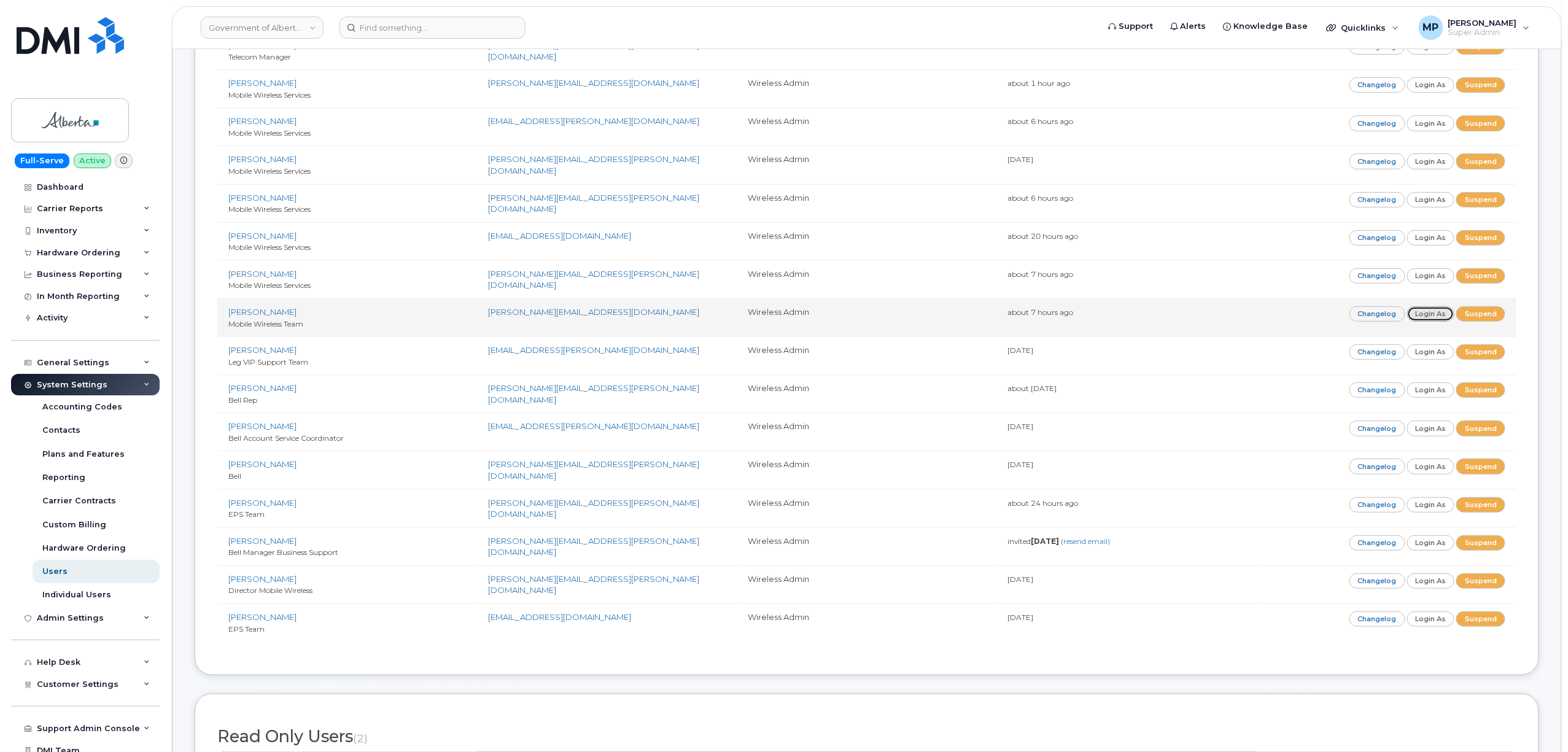
click at [1423, 318] on link "Login as" at bounding box center [1431, 314] width 48 height 16
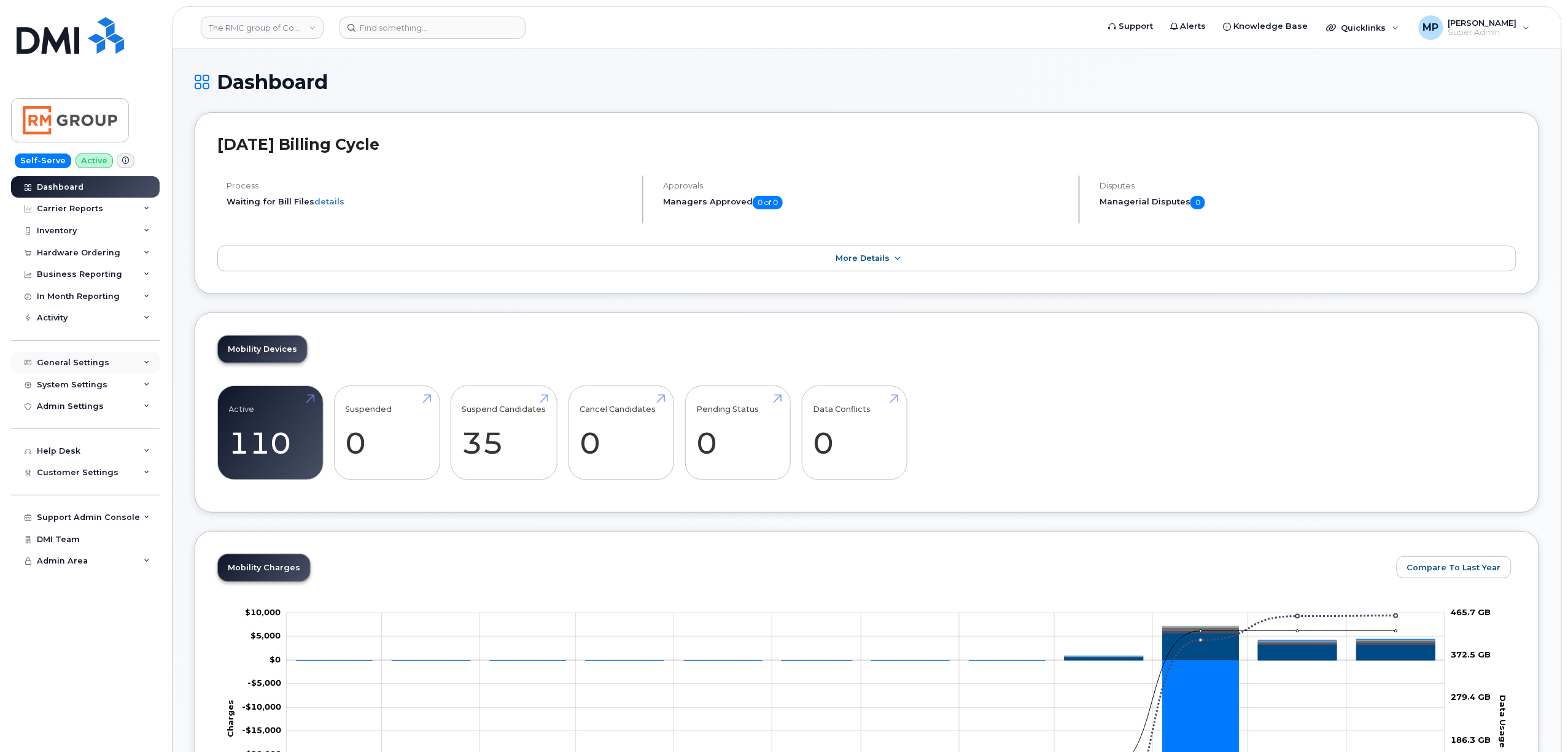
click at [85, 361] on div "General Settings" at bounding box center [73, 363] width 72 height 10
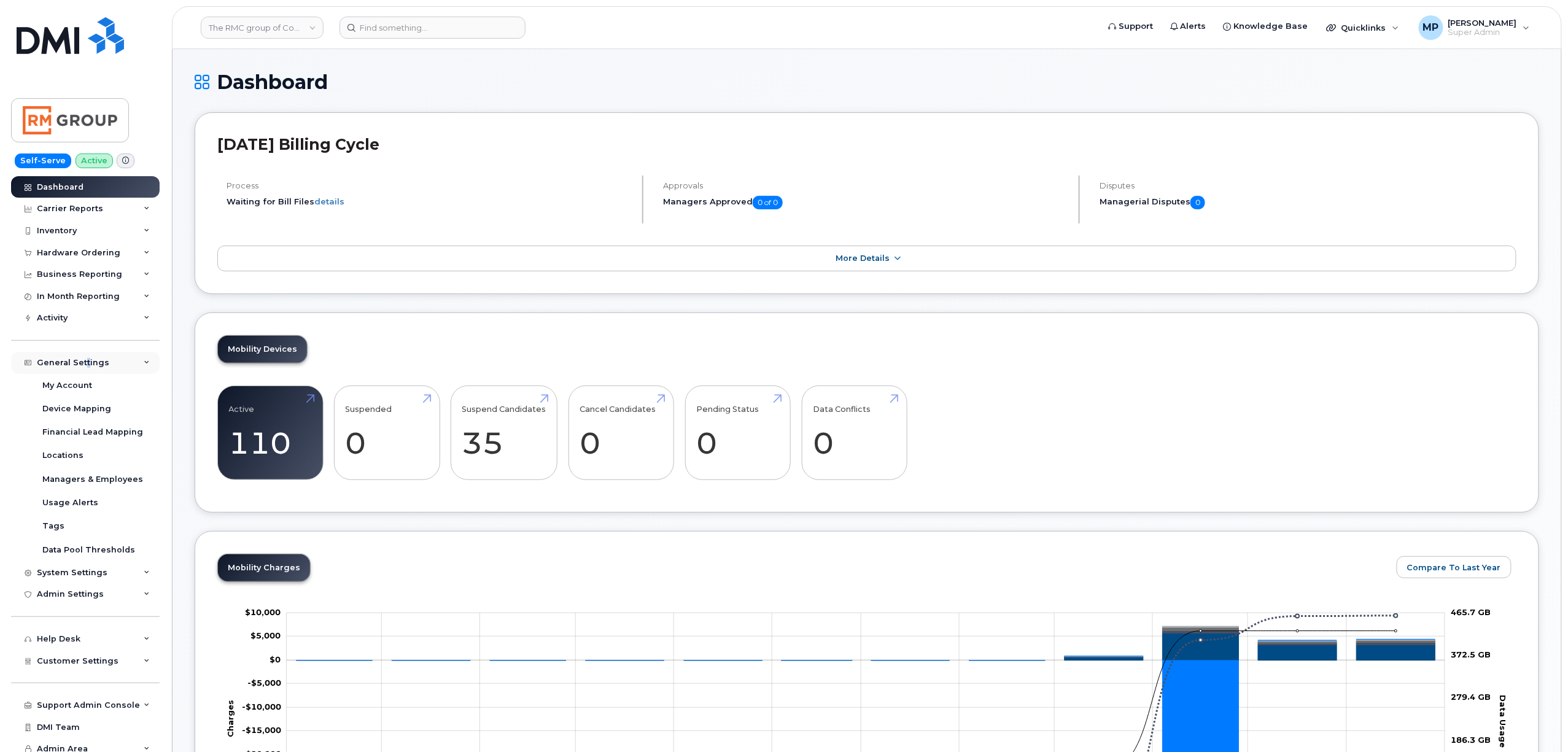
click at [86, 360] on div "General Settings" at bounding box center [73, 363] width 72 height 10
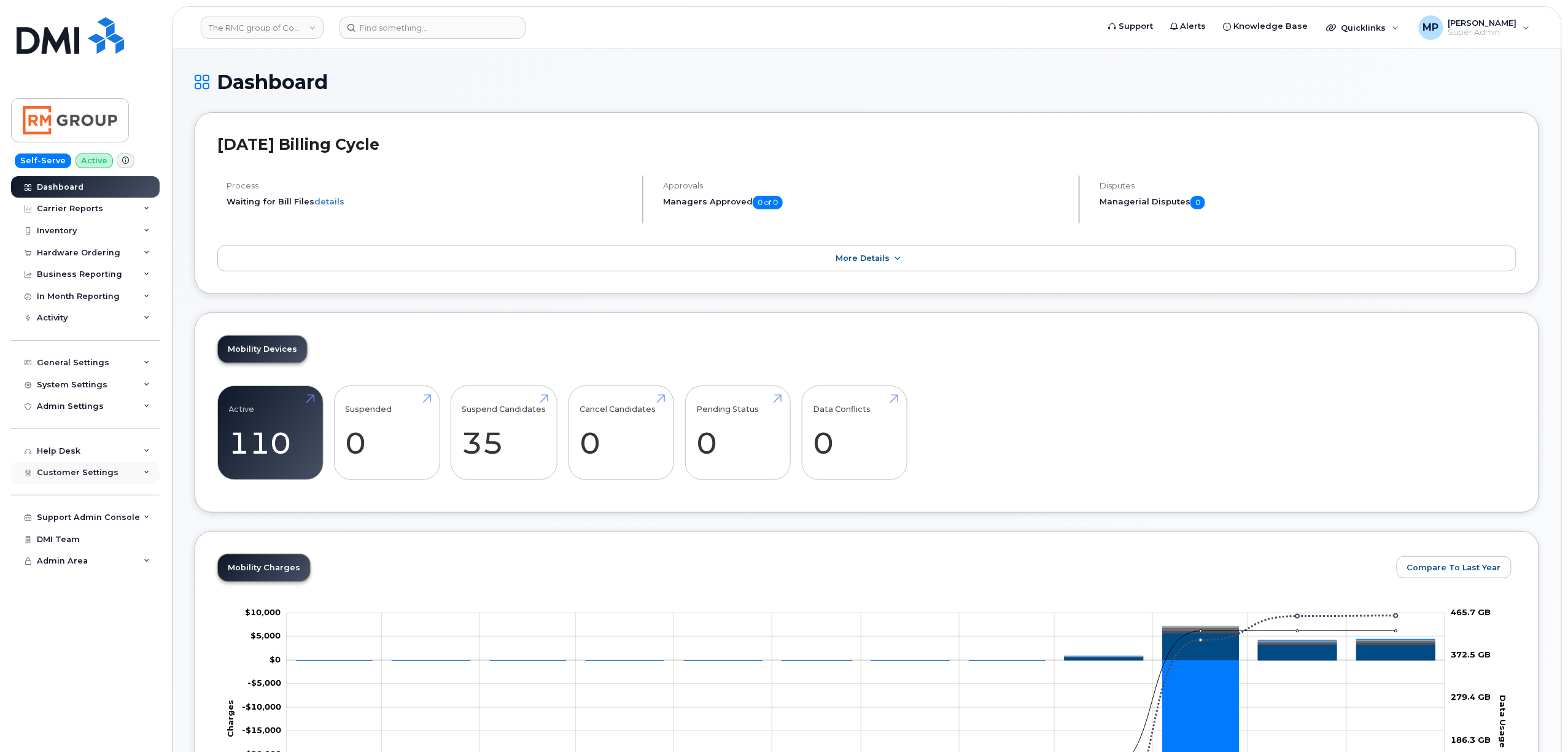
click at [83, 467] on div "Customer Settings" at bounding box center [85, 473] width 149 height 22
click at [61, 496] on div "General" at bounding box center [59, 496] width 34 height 11
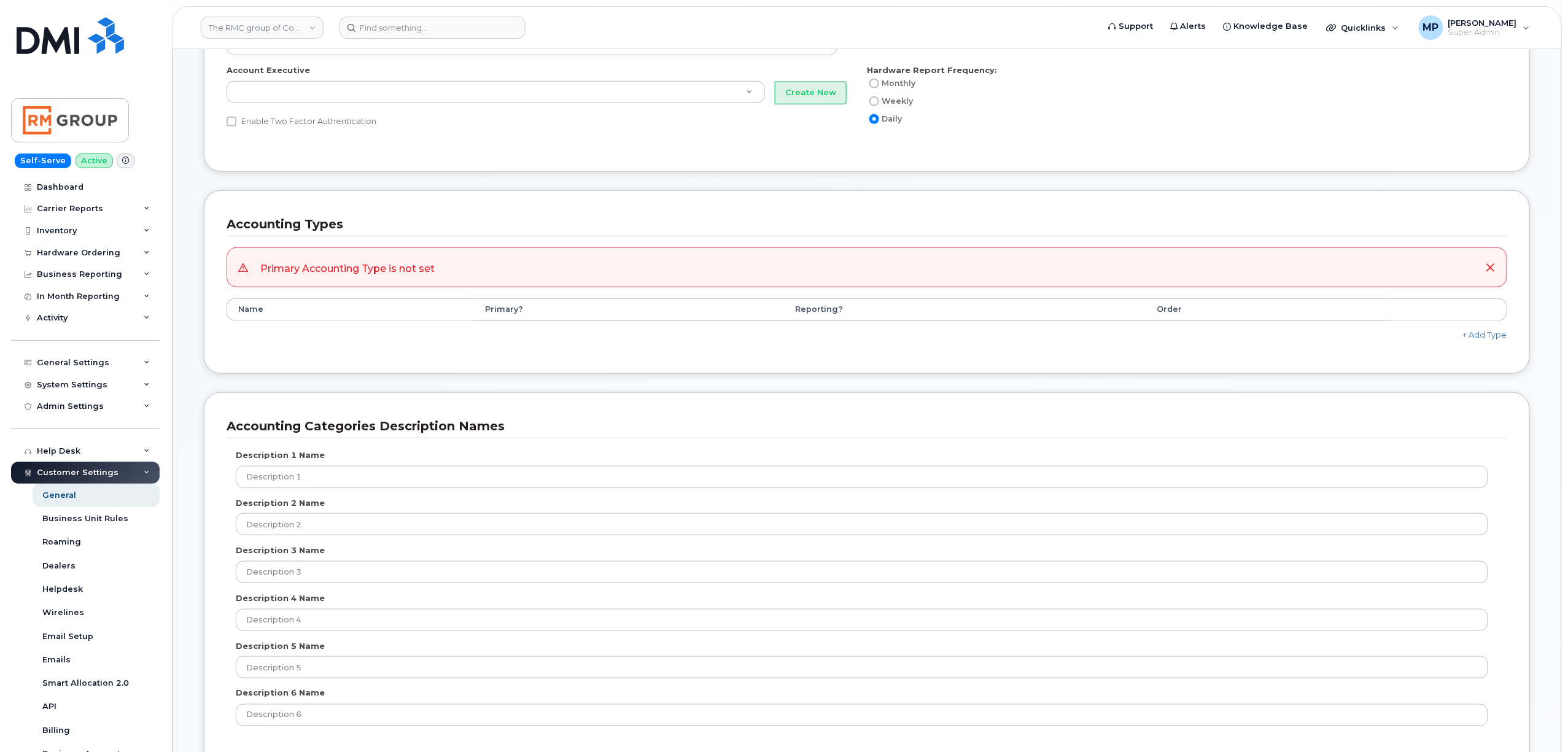
scroll to position [491, 0]
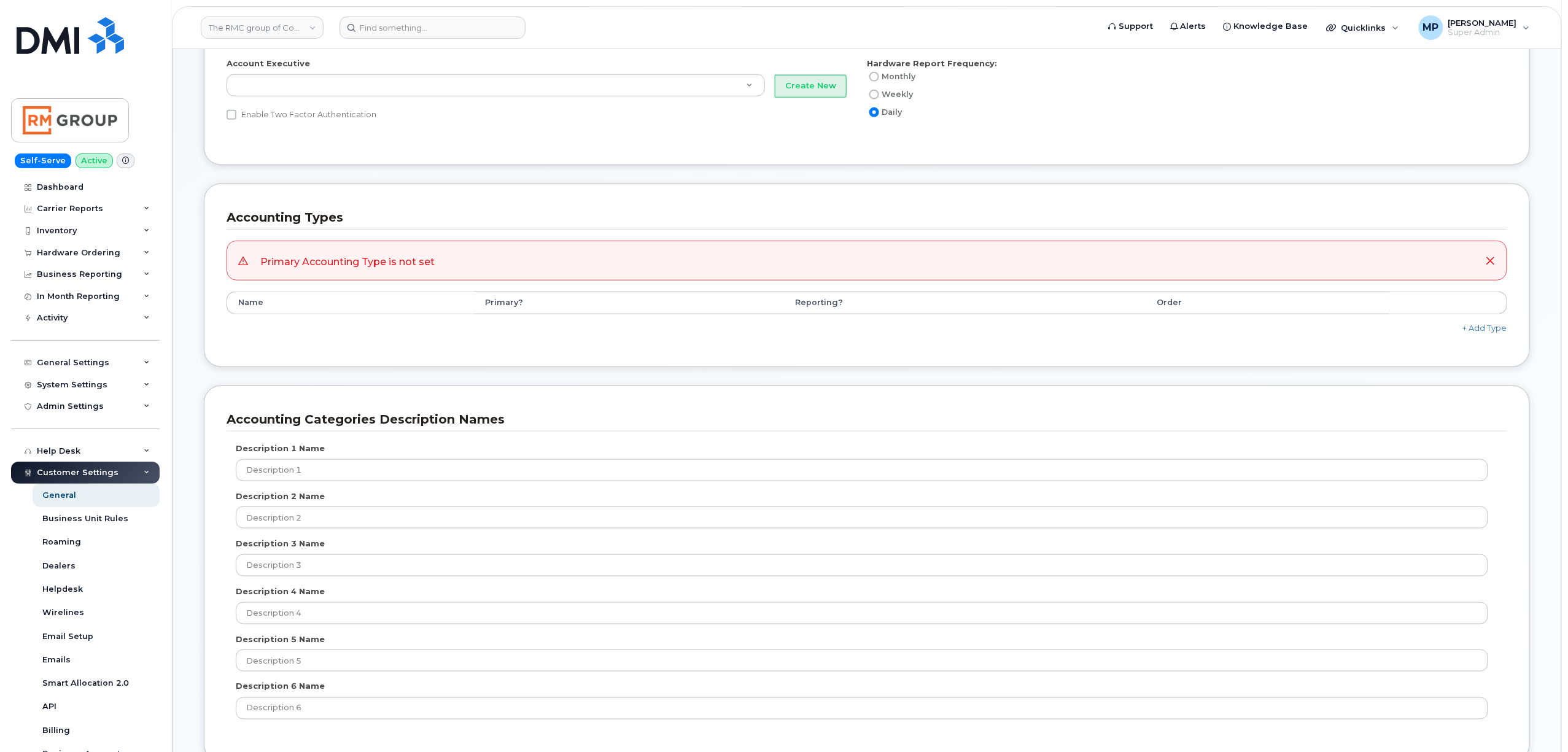
click at [526, 376] on div "Accounting Types Primary Accounting Type is not set Name Primary? Reporting? Or…" at bounding box center [866, 285] width 1344 height 203
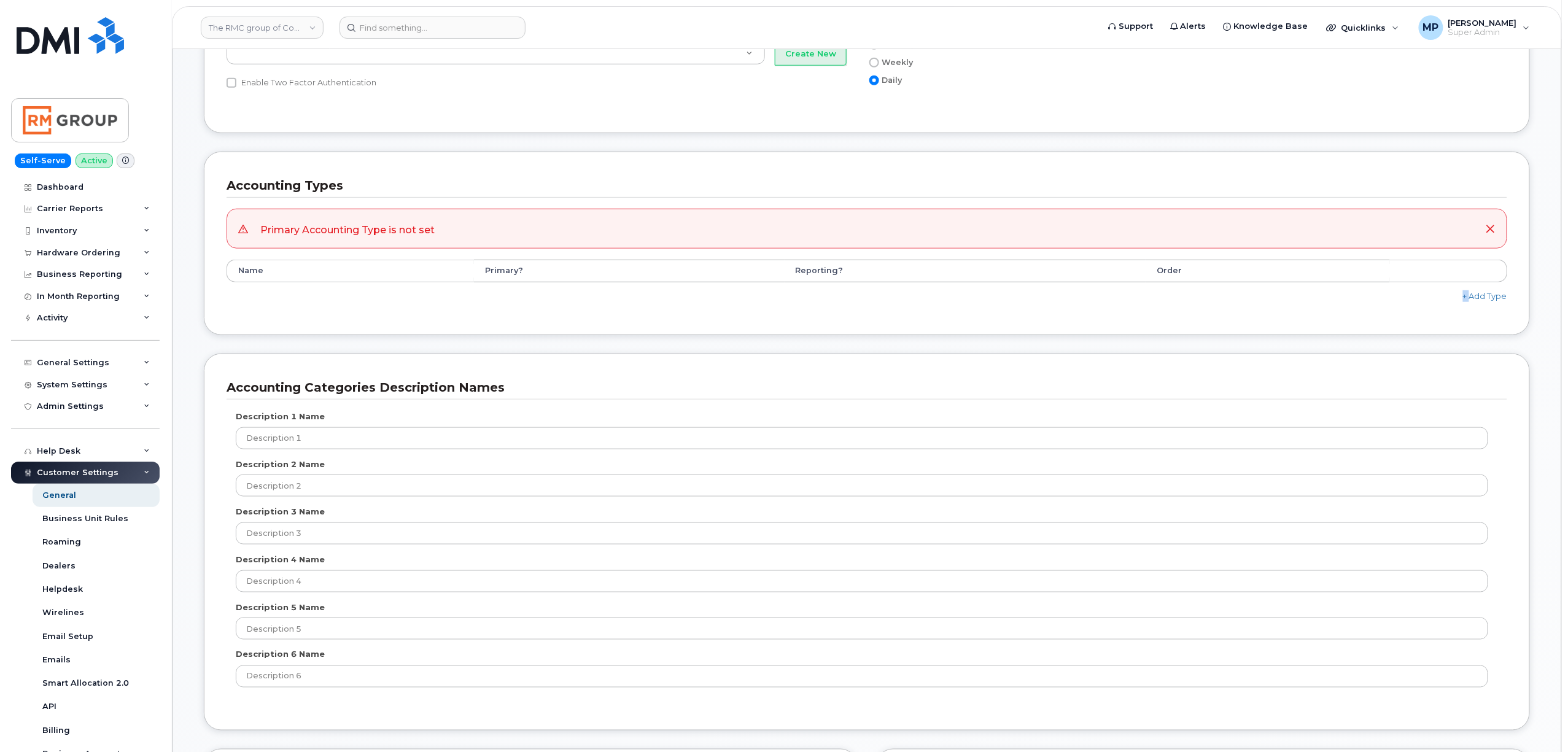
scroll to position [573, 0]
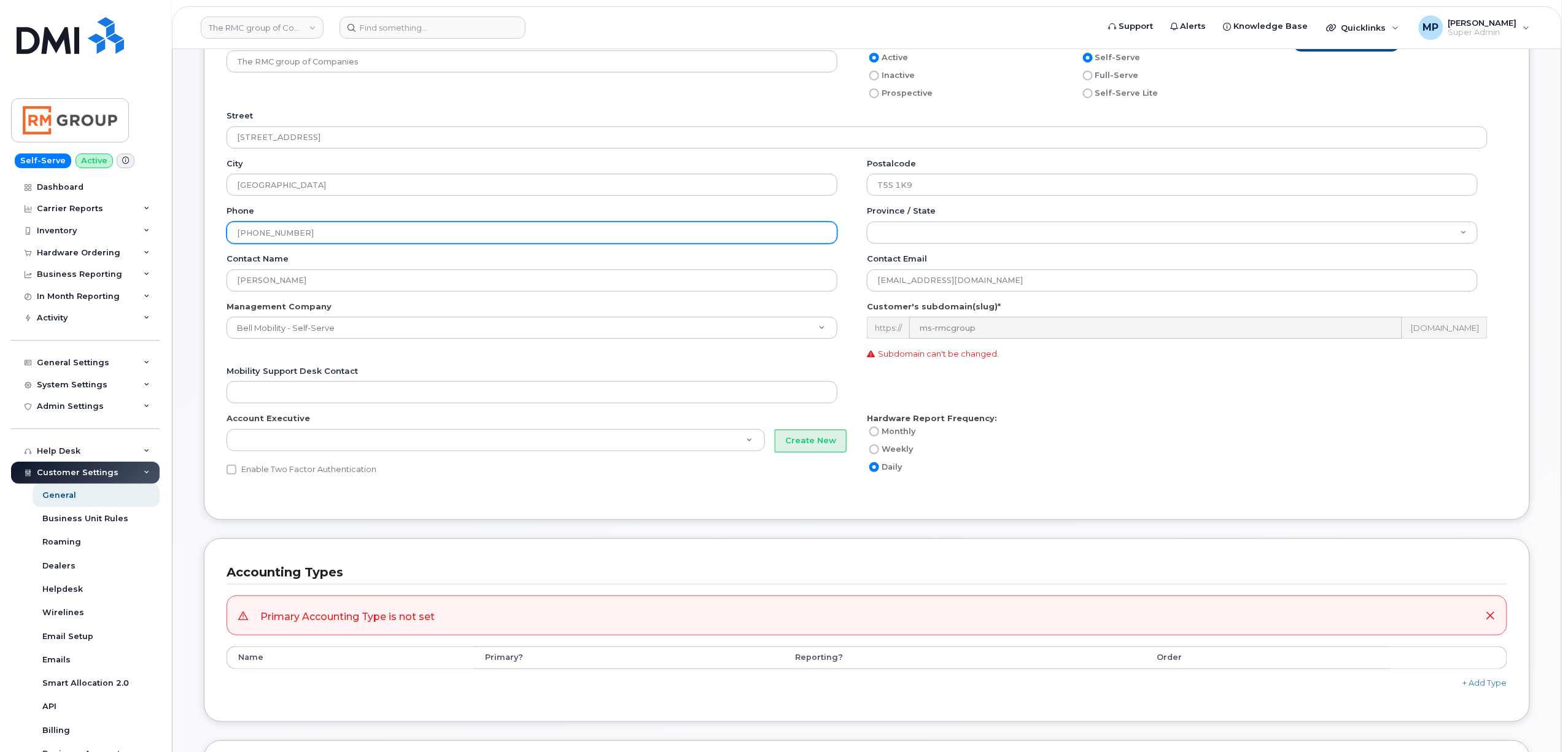
scroll to position [0, 0]
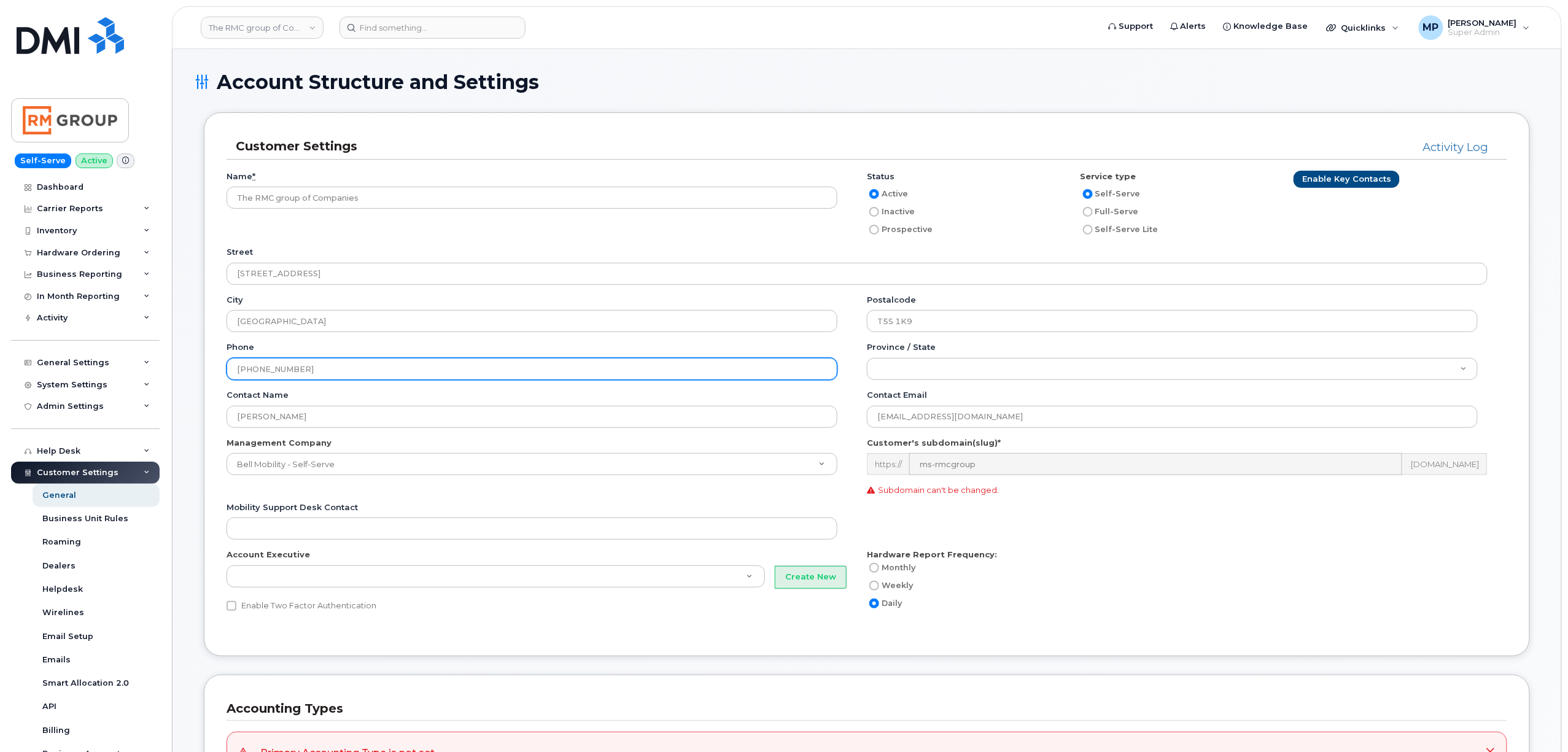
click at [526, 376] on div "Phone [PHONE_NUMBER]" at bounding box center [546, 365] width 640 height 48
